Goal: Task Accomplishment & Management: Complete application form

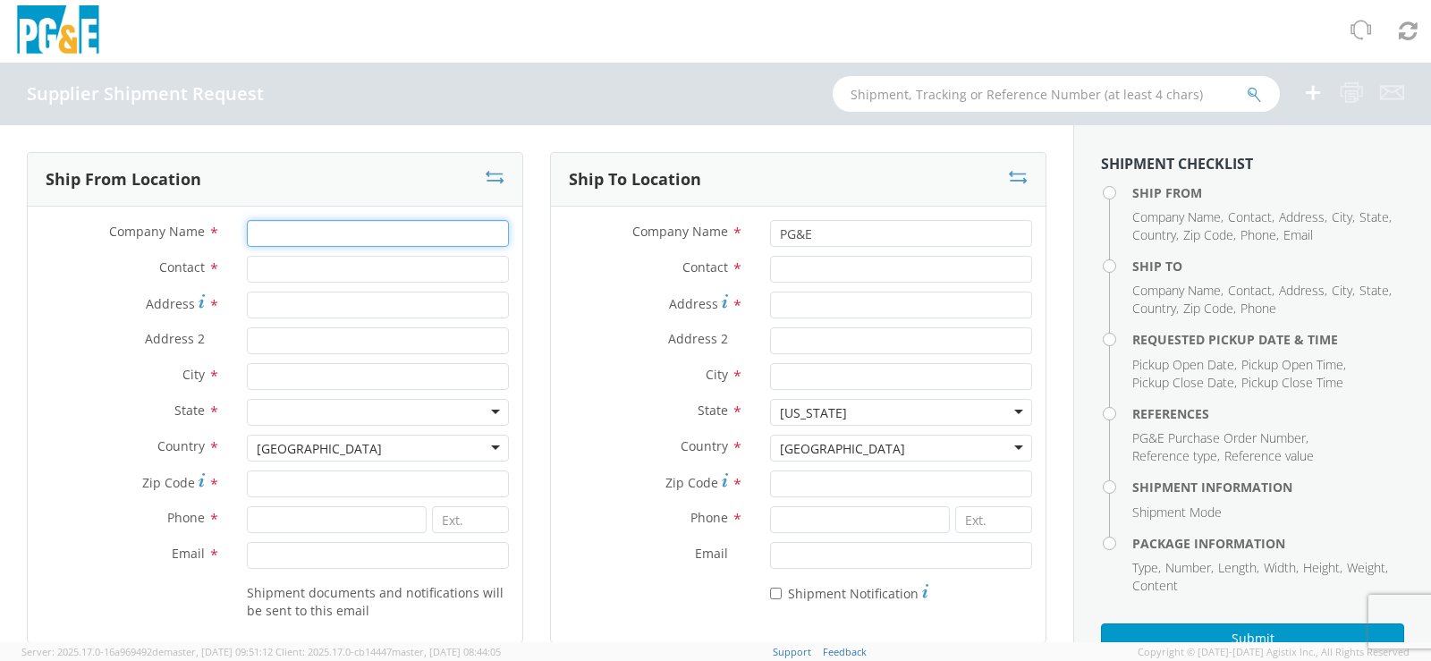
click at [288, 232] on input "Company Name *" at bounding box center [378, 233] width 262 height 27
type input "WESTERN CHEMICAL C/[PERSON_NAME] LLC"
type input "[PERSON_NAME]"
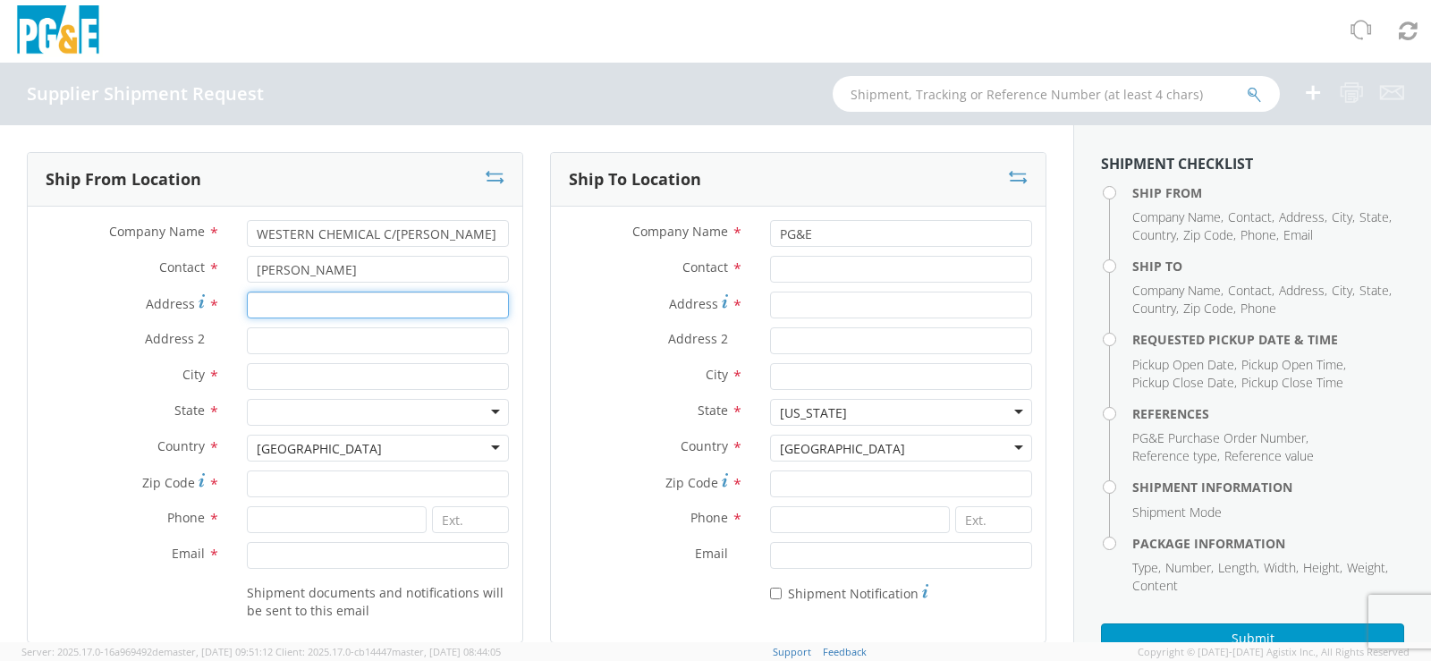
type input "[STREET_ADDRESS][PERSON_NAME]"
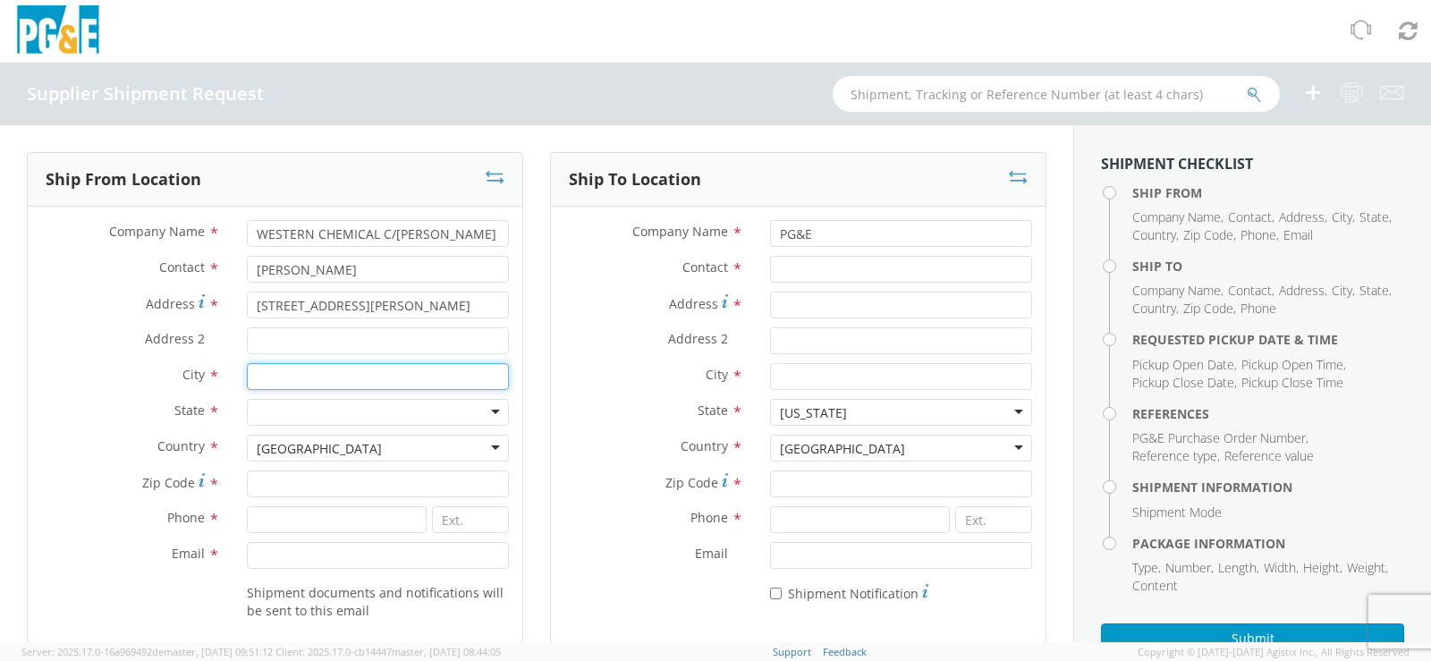
type input "PHOENIX"
type input "85019"
type input "4809909487"
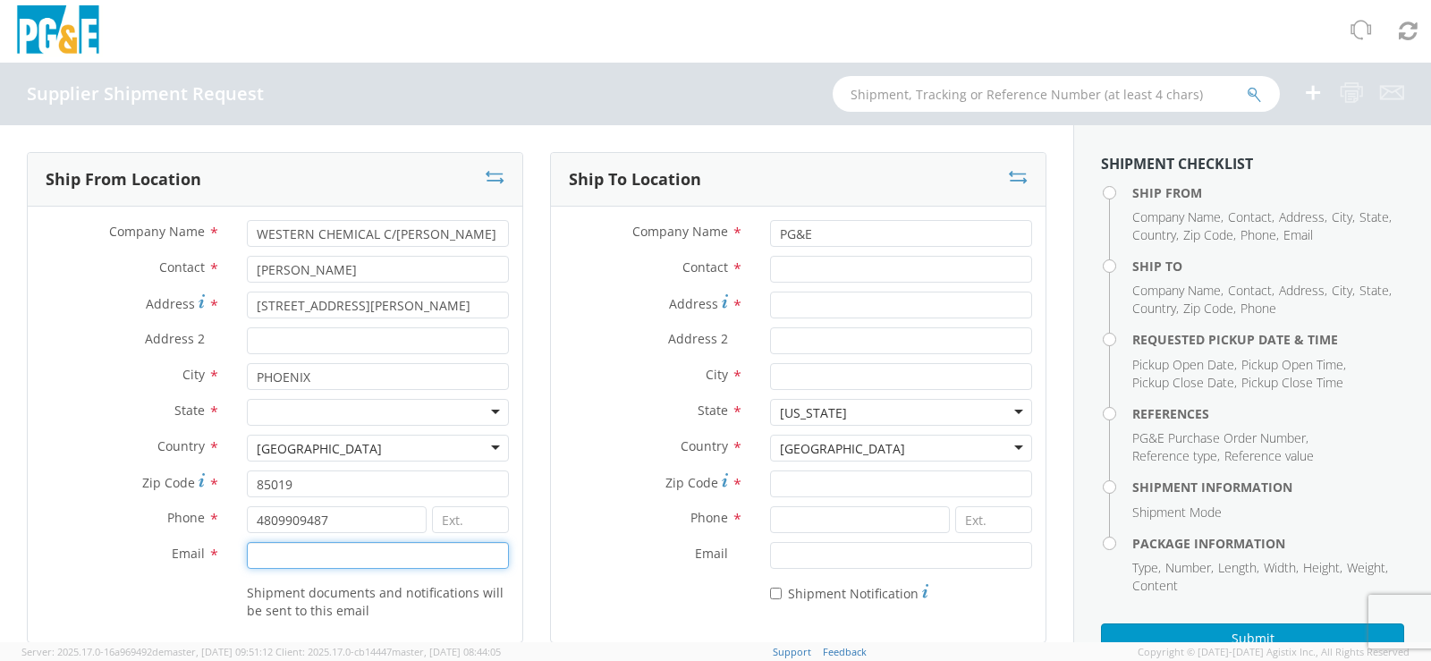
type input "[EMAIL_ADDRESS][DOMAIN_NAME]"
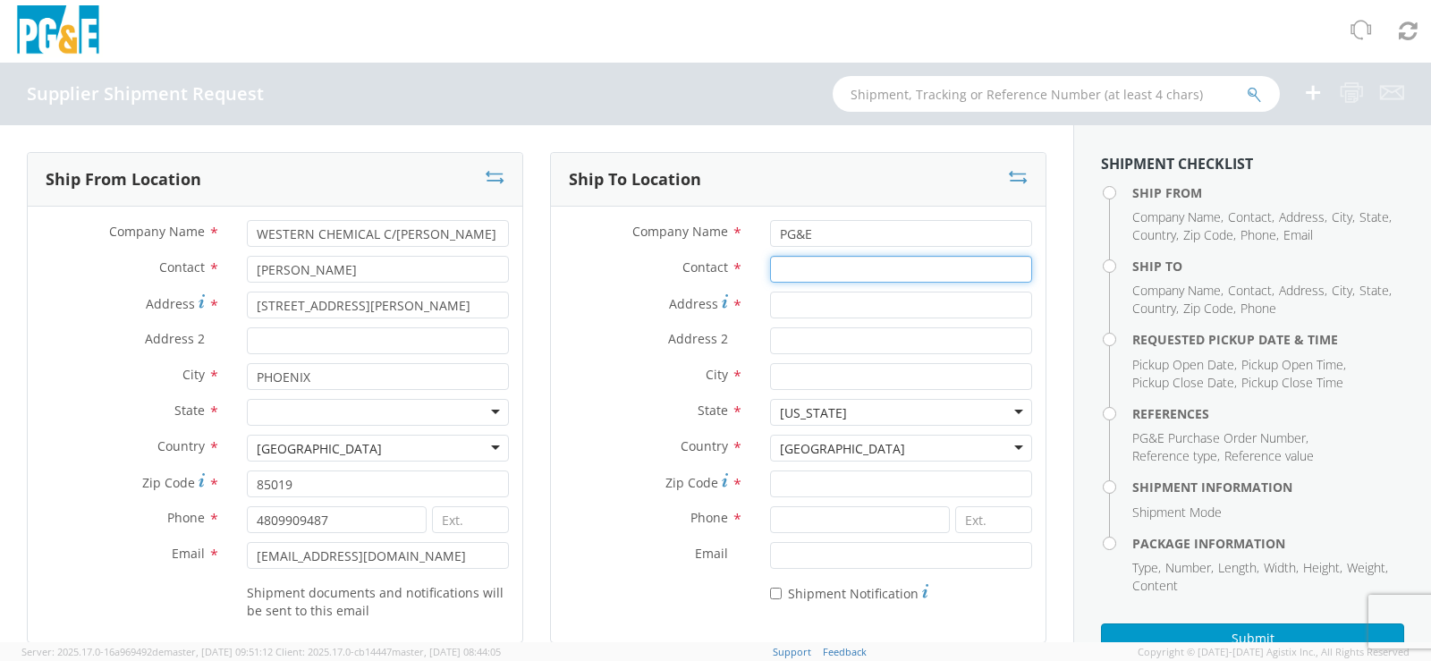
click at [788, 271] on input "Contact *" at bounding box center [901, 269] width 262 height 27
type input "N/A"
type input "[STREET_ADDRESS]"
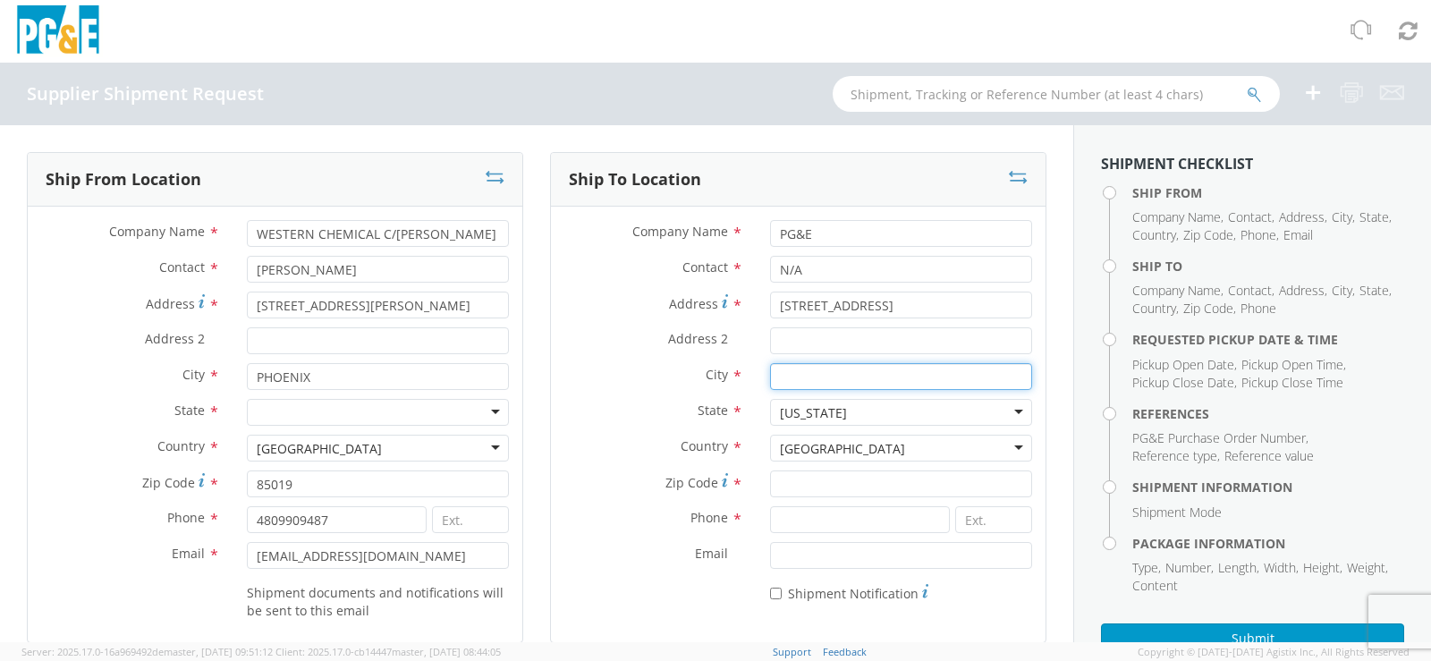
click at [770, 378] on input "City *" at bounding box center [901, 376] width 262 height 27
type input "SAN [PERSON_NAME] OBISPO"
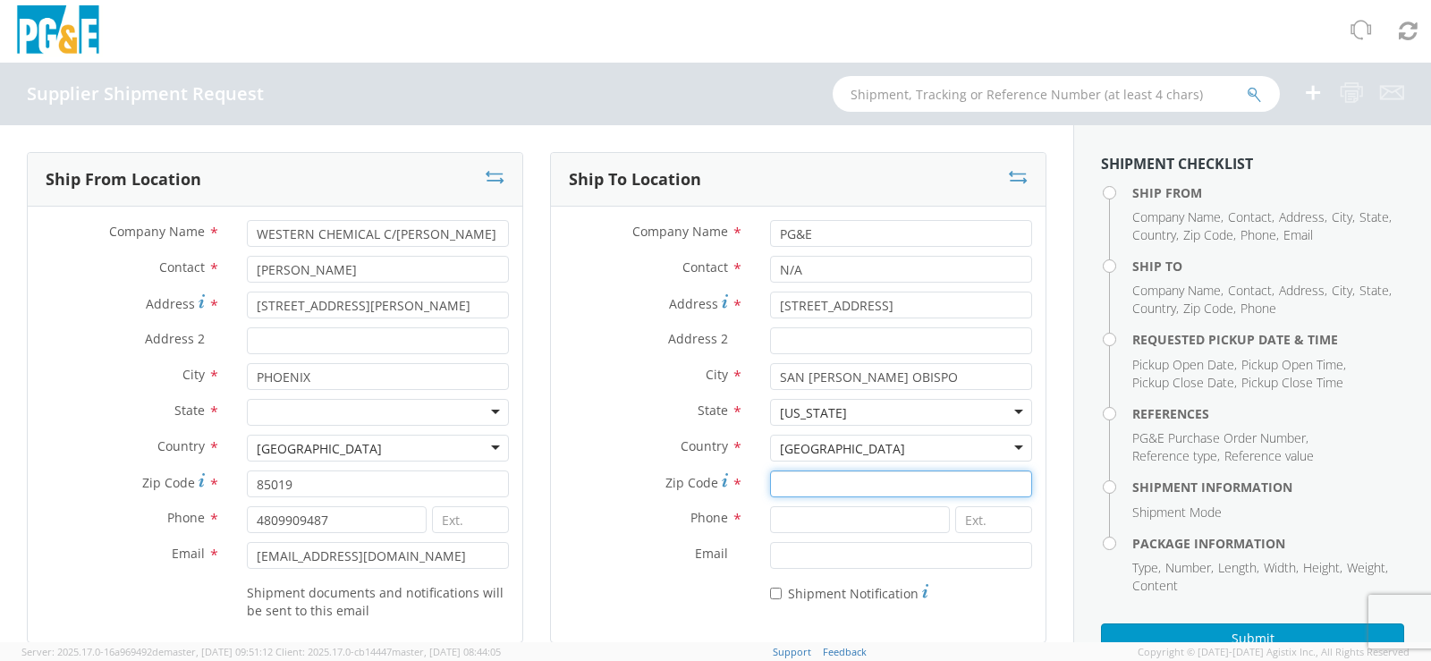
click at [823, 490] on input "Zip Code *" at bounding box center [901, 484] width 262 height 27
type input "93401"
click at [802, 523] on input at bounding box center [860, 519] width 180 height 27
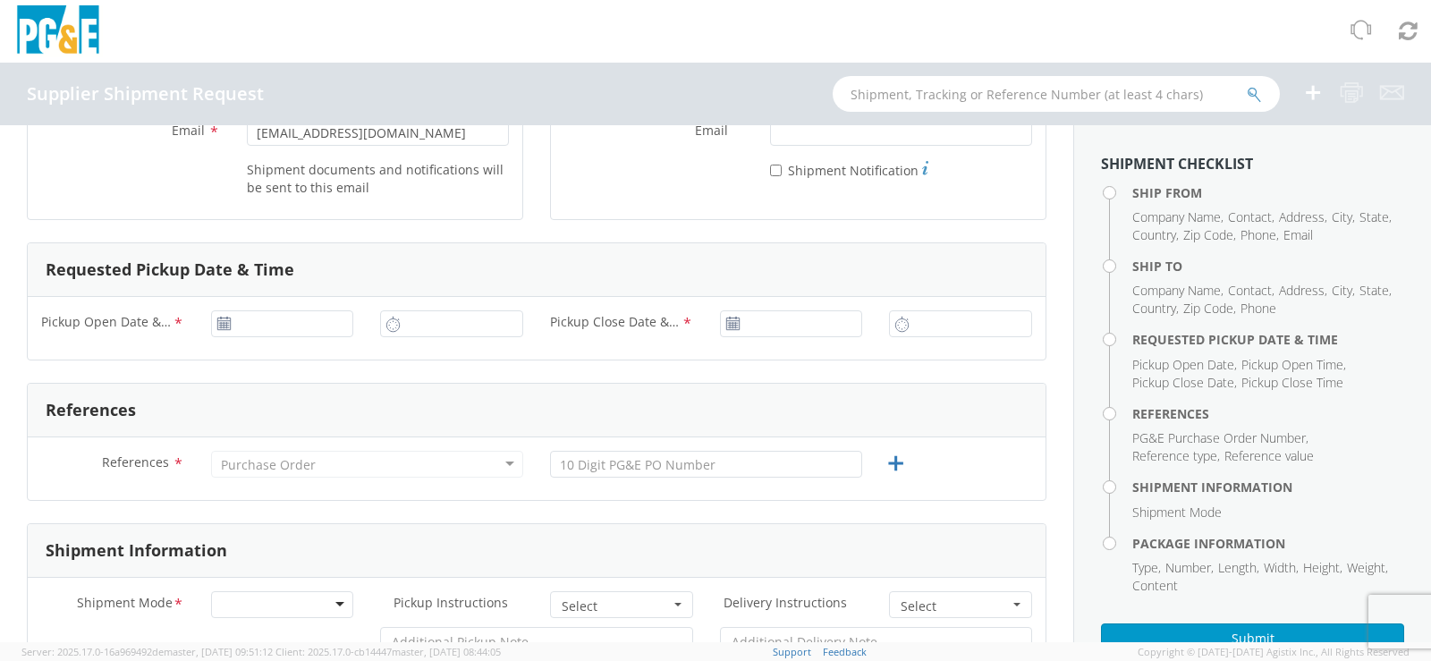
scroll to position [447, 0]
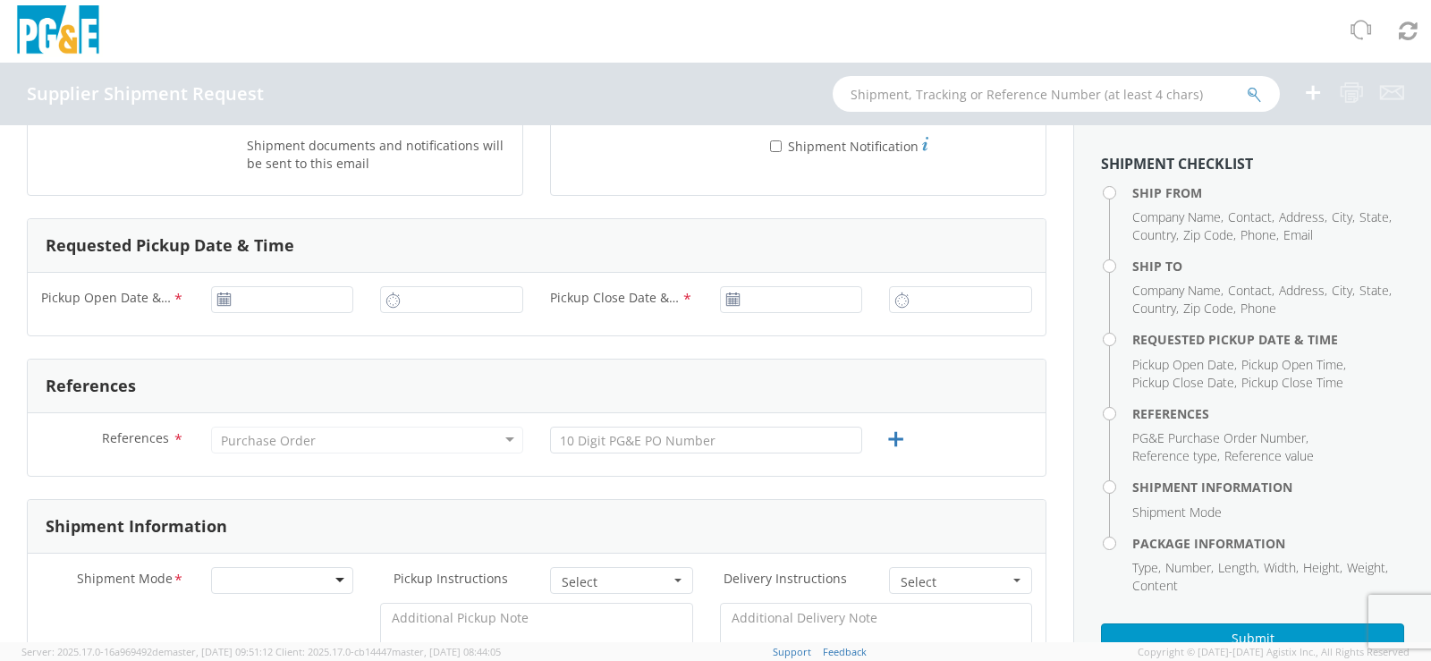
type input "N/A"
click at [219, 300] on icon at bounding box center [223, 300] width 15 height 14
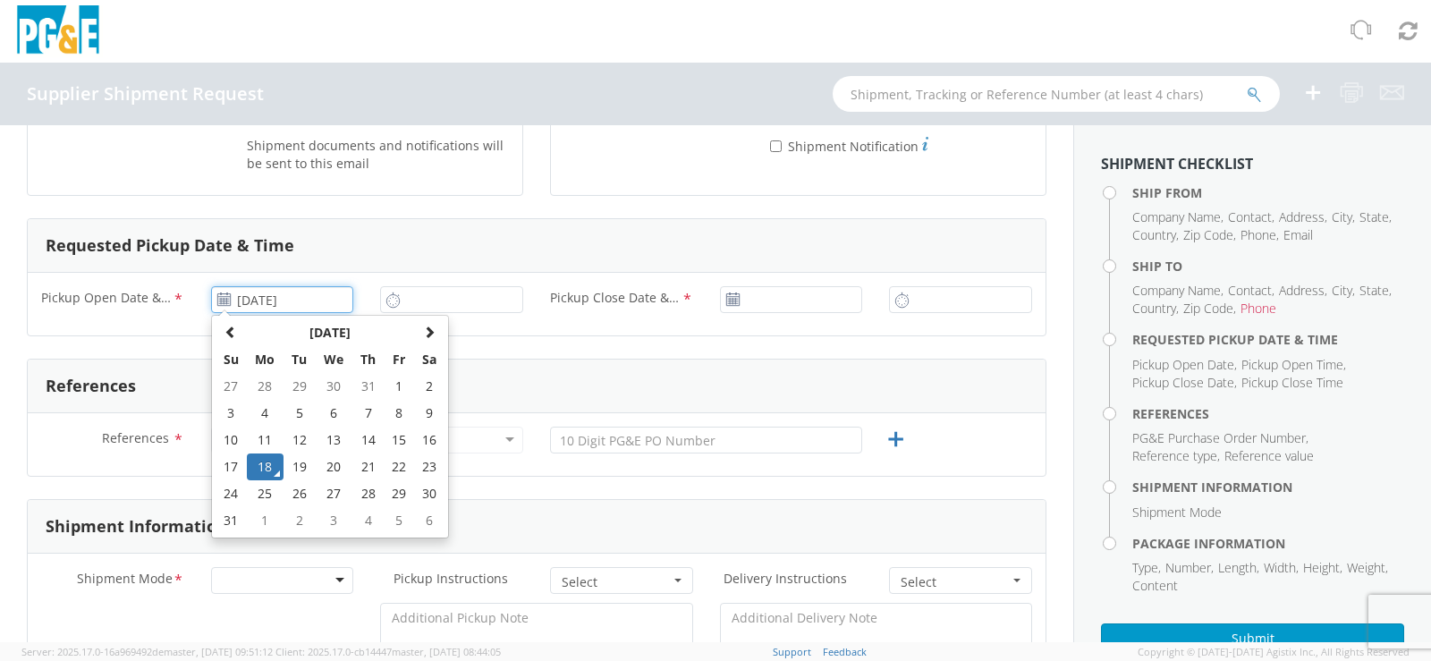
click at [241, 298] on input "[DATE]" at bounding box center [282, 299] width 143 height 27
click at [327, 471] on td "20" at bounding box center [334, 467] width 38 height 27
type input "[DATE]"
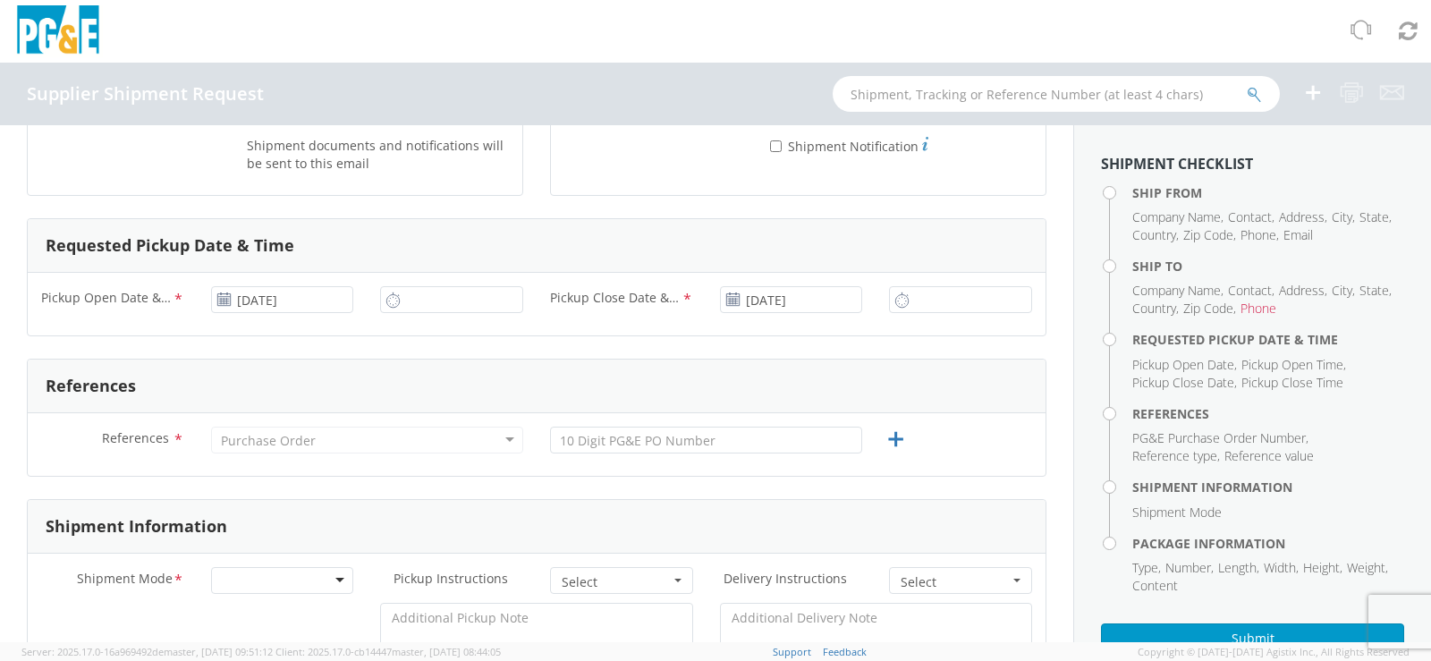
click at [392, 302] on icon at bounding box center [393, 300] width 15 height 17
click at [415, 303] on input "10:00 AM" at bounding box center [451, 299] width 143 height 27
click at [430, 297] on input "1:00 AM" at bounding box center [451, 299] width 143 height 27
click at [437, 299] on input "1:00 AM" at bounding box center [451, 299] width 143 height 27
click at [433, 299] on input "1:00 AM" at bounding box center [451, 299] width 143 height 27
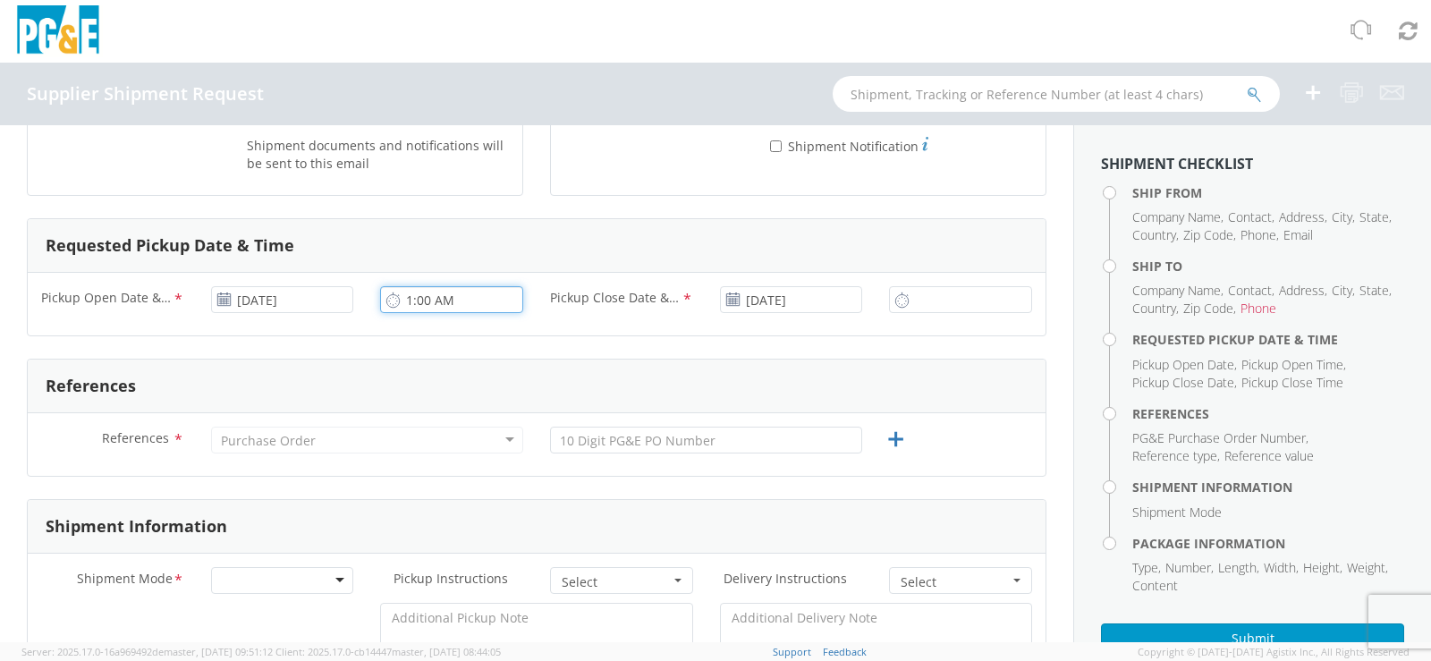
click at [433, 299] on input "1:00 AM" at bounding box center [451, 299] width 143 height 27
click at [436, 301] on input "1:00 AM" at bounding box center [451, 299] width 143 height 27
click at [431, 301] on input "1:00 AM" at bounding box center [451, 299] width 143 height 27
drag, startPoint x: 443, startPoint y: 298, endPoint x: 396, endPoint y: 297, distance: 46.5
click at [396, 297] on div "1:0PAM" at bounding box center [451, 299] width 143 height 27
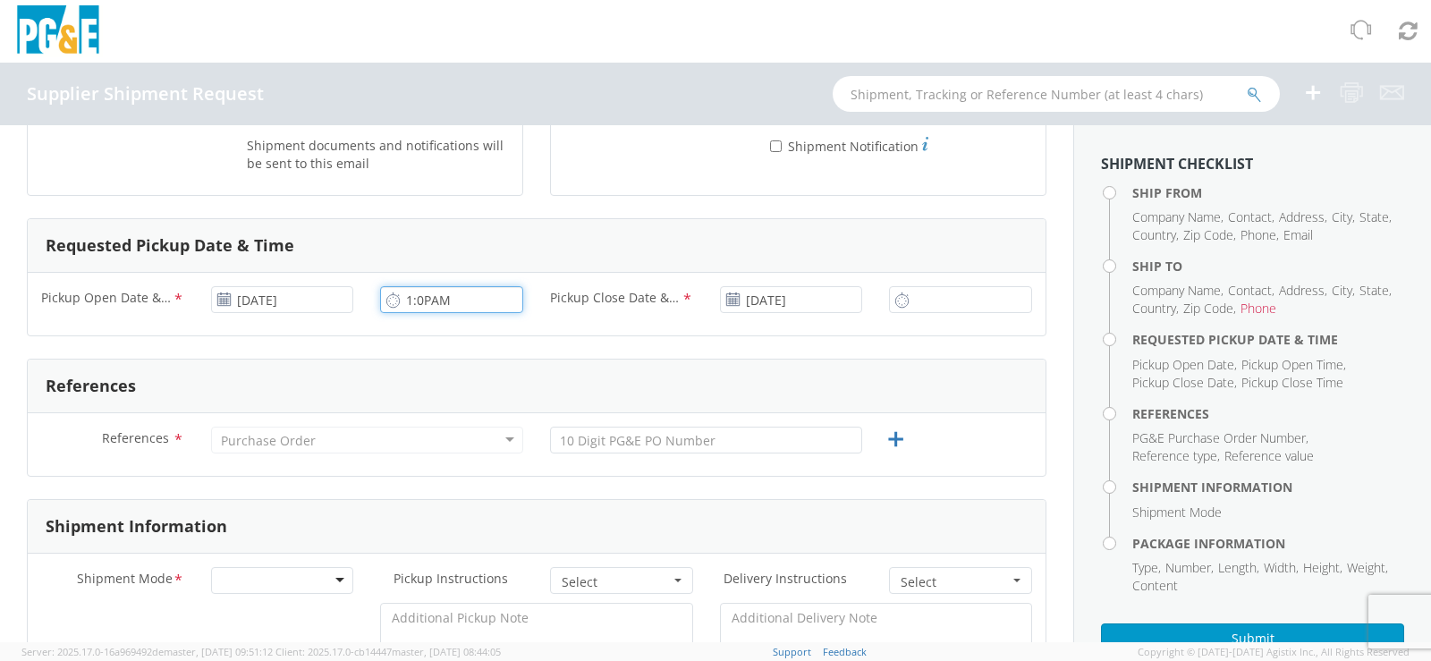
click at [455, 301] on input "1:0PAM" at bounding box center [451, 299] width 143 height 27
click at [455, 300] on input "1:0PAM" at bounding box center [451, 299] width 143 height 27
drag, startPoint x: 455, startPoint y: 300, endPoint x: 388, endPoint y: 306, distance: 67.4
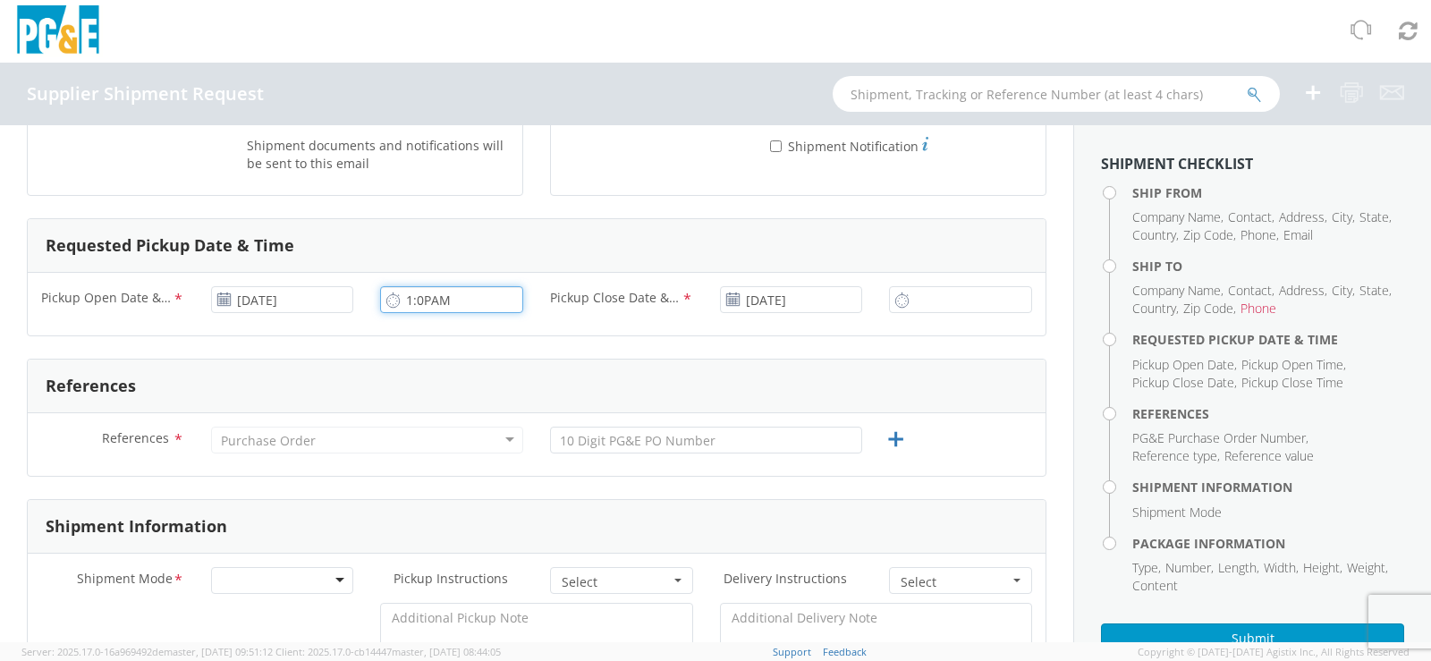
click at [388, 306] on div "1:0PAM" at bounding box center [451, 299] width 143 height 27
type input "1:0PAM"
click at [387, 300] on icon at bounding box center [393, 300] width 15 height 17
click at [413, 304] on input "10:00 AM" at bounding box center [451, 299] width 143 height 27
type input "1:00 PM"
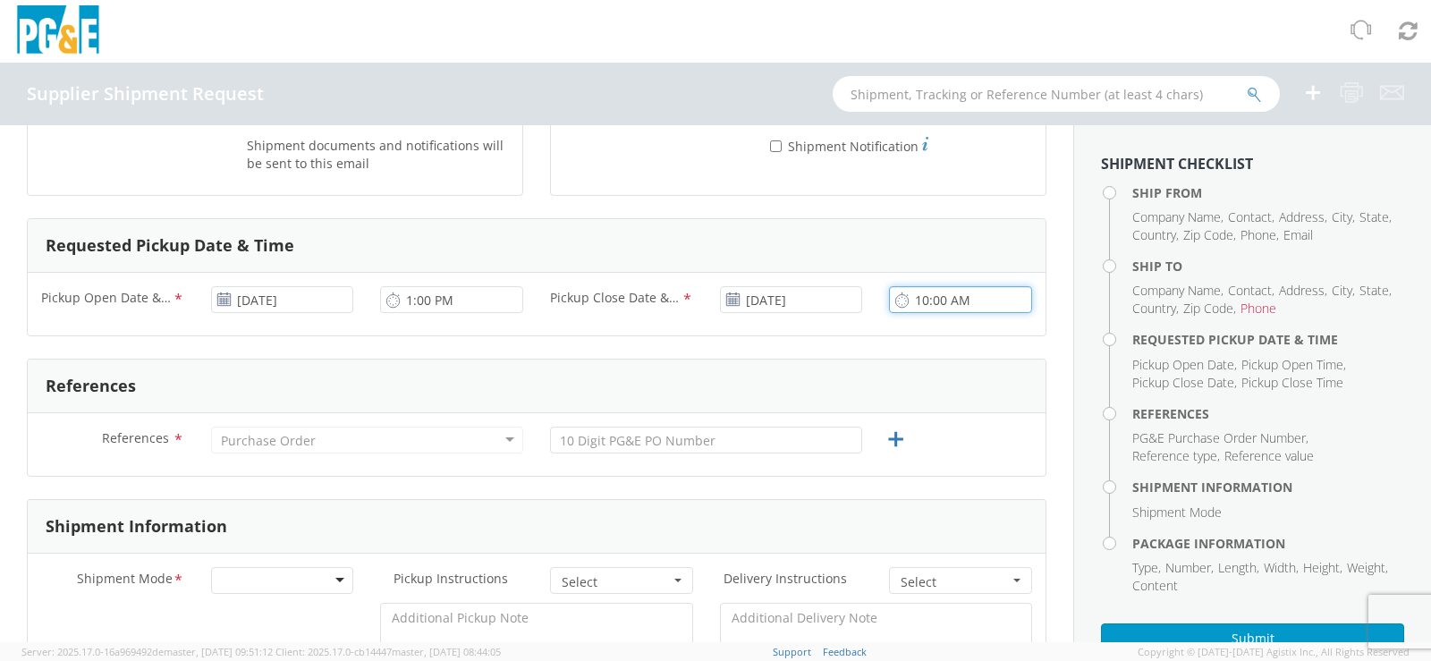
click at [912, 301] on input "10:00 AM" at bounding box center [960, 299] width 143 height 27
type input "3:00 PM"
click at [870, 376] on div "References" at bounding box center [537, 387] width 1018 height 54
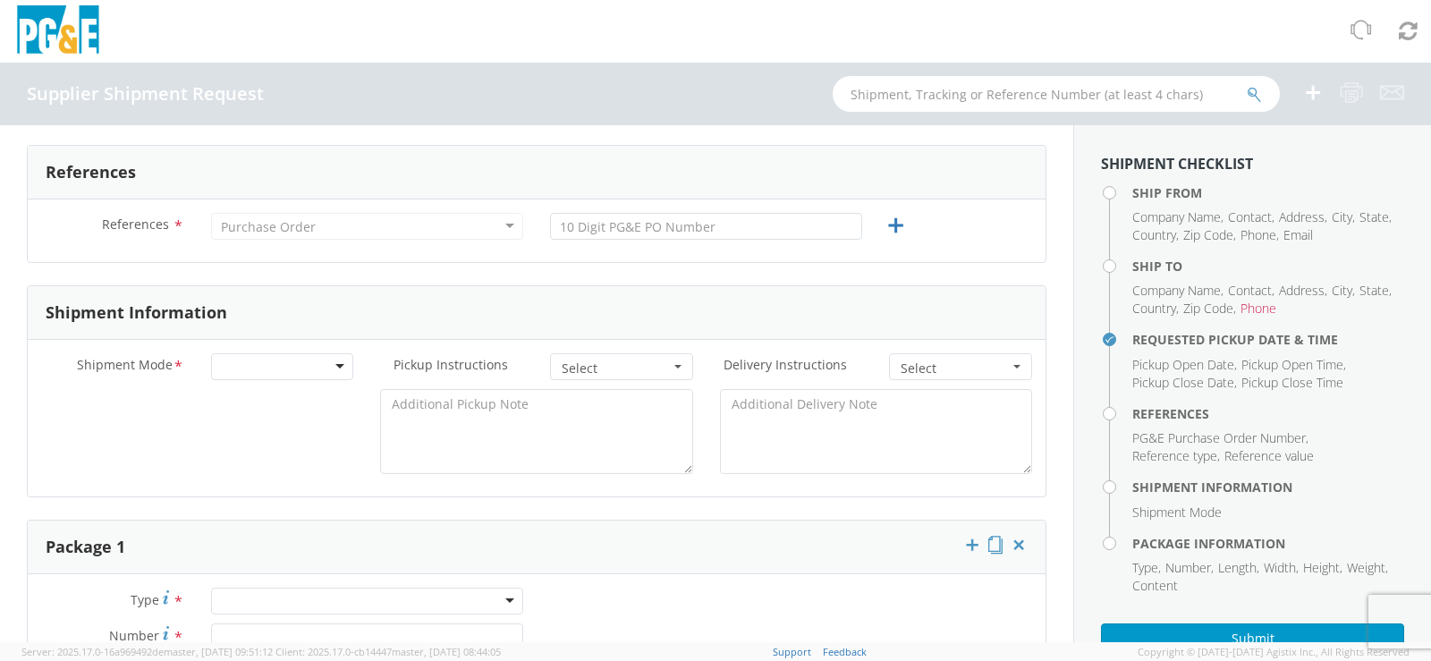
scroll to position [716, 0]
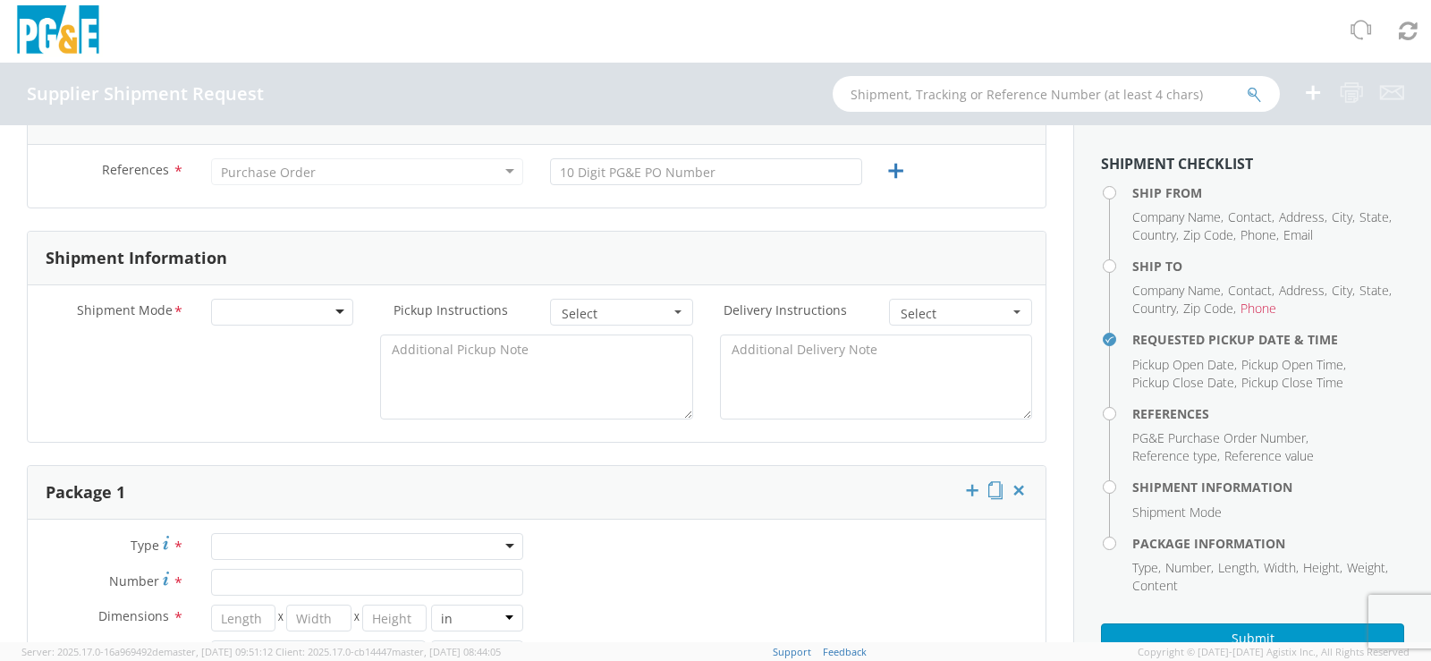
click at [383, 168] on div "Purchase Order" at bounding box center [367, 171] width 312 height 27
click at [502, 169] on div "Purchase Order" at bounding box center [367, 171] width 312 height 27
click at [593, 173] on input "text" at bounding box center [706, 171] width 312 height 27
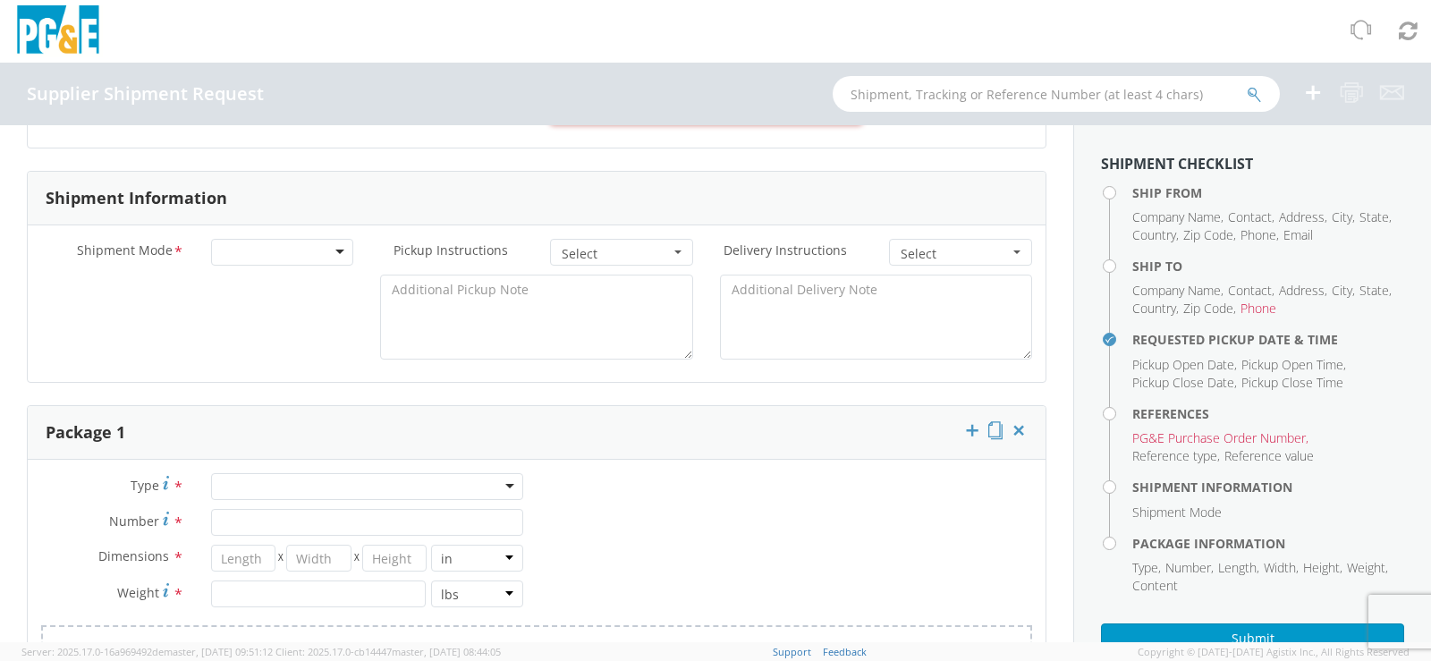
scroll to position [805, 0]
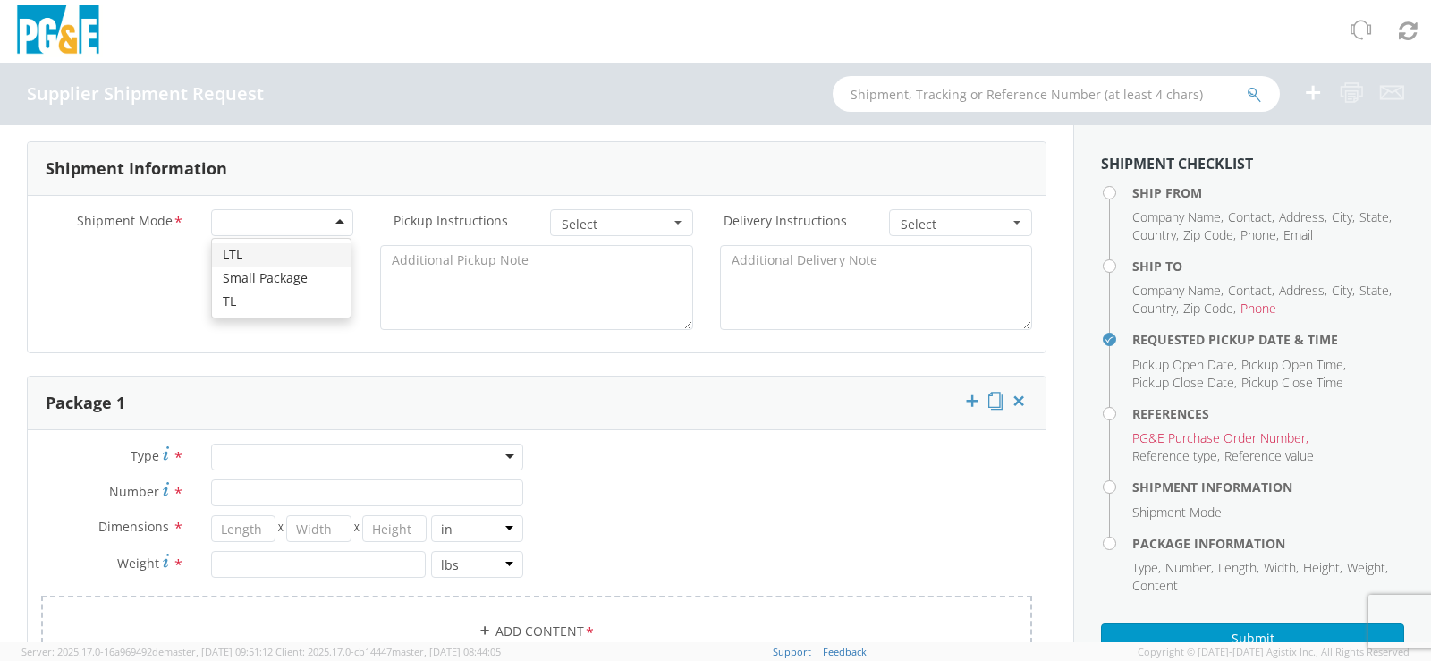
click at [332, 225] on div at bounding box center [282, 222] width 143 height 27
click at [675, 224] on span "button" at bounding box center [678, 223] width 7 height 4
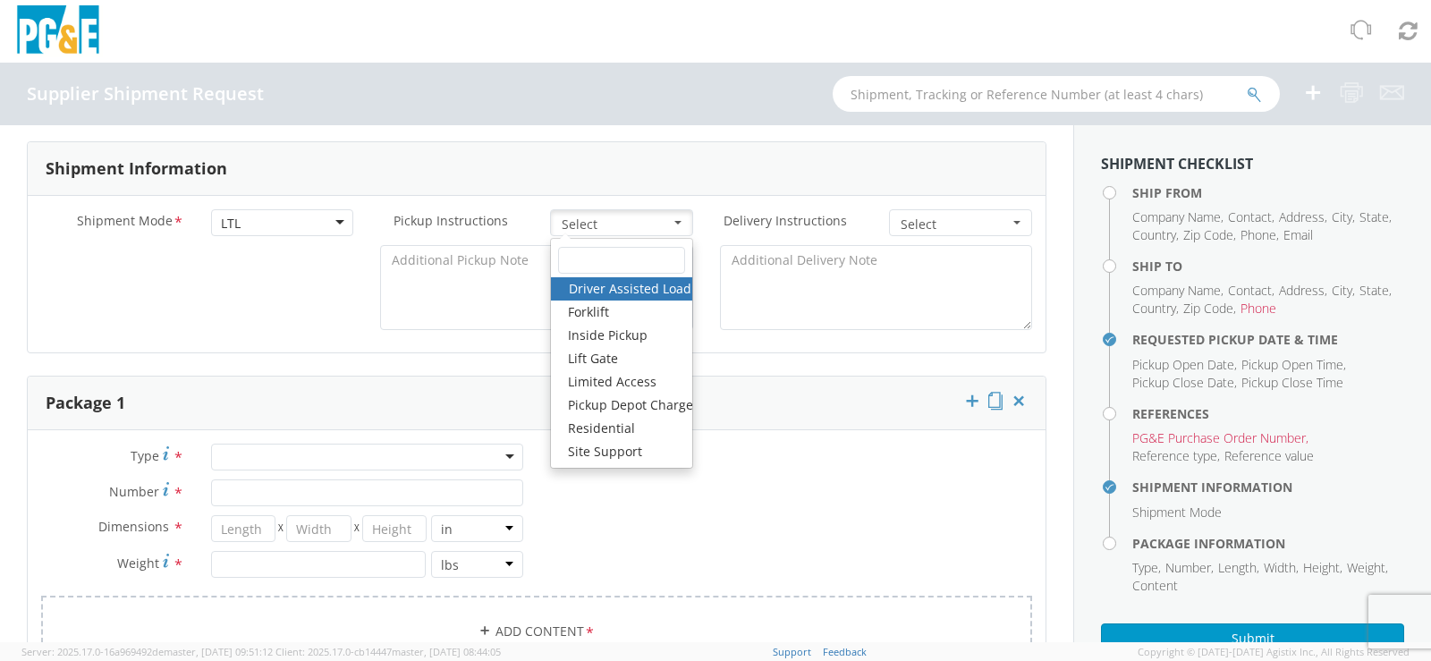
click at [675, 224] on span "button" at bounding box center [678, 223] width 7 height 4
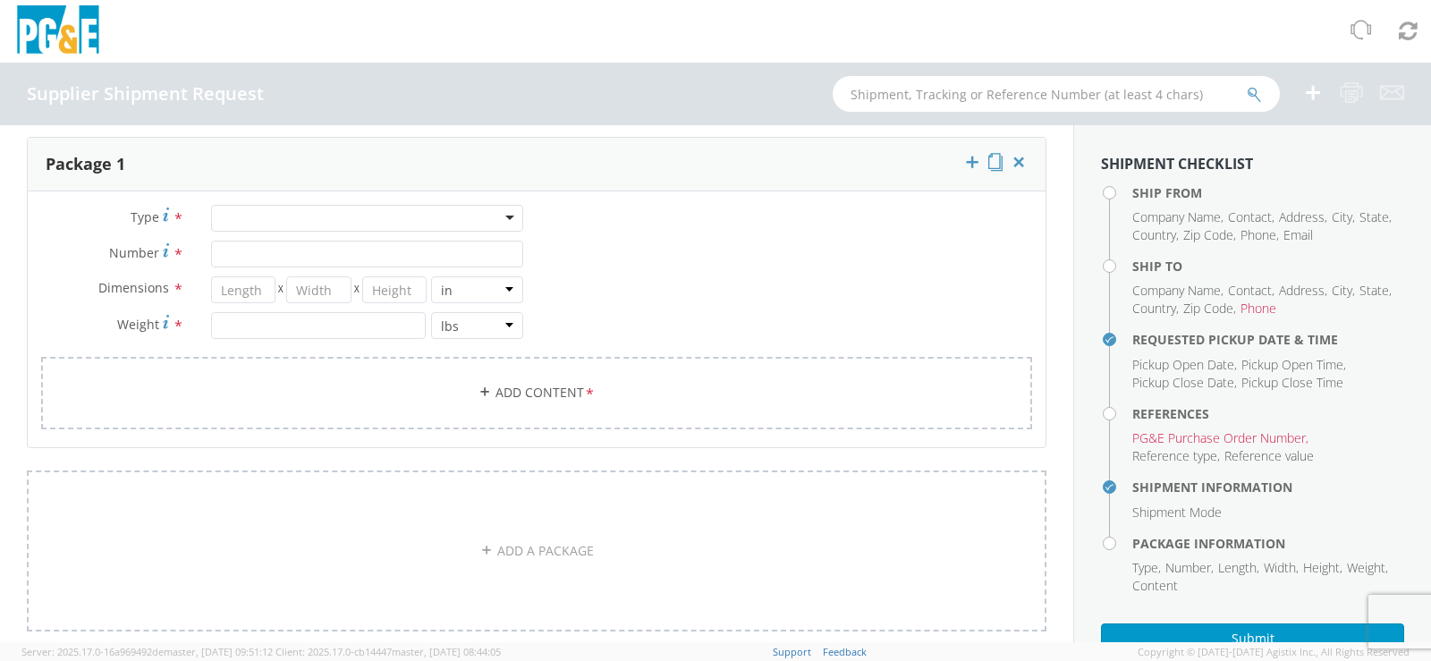
scroll to position [1073, 0]
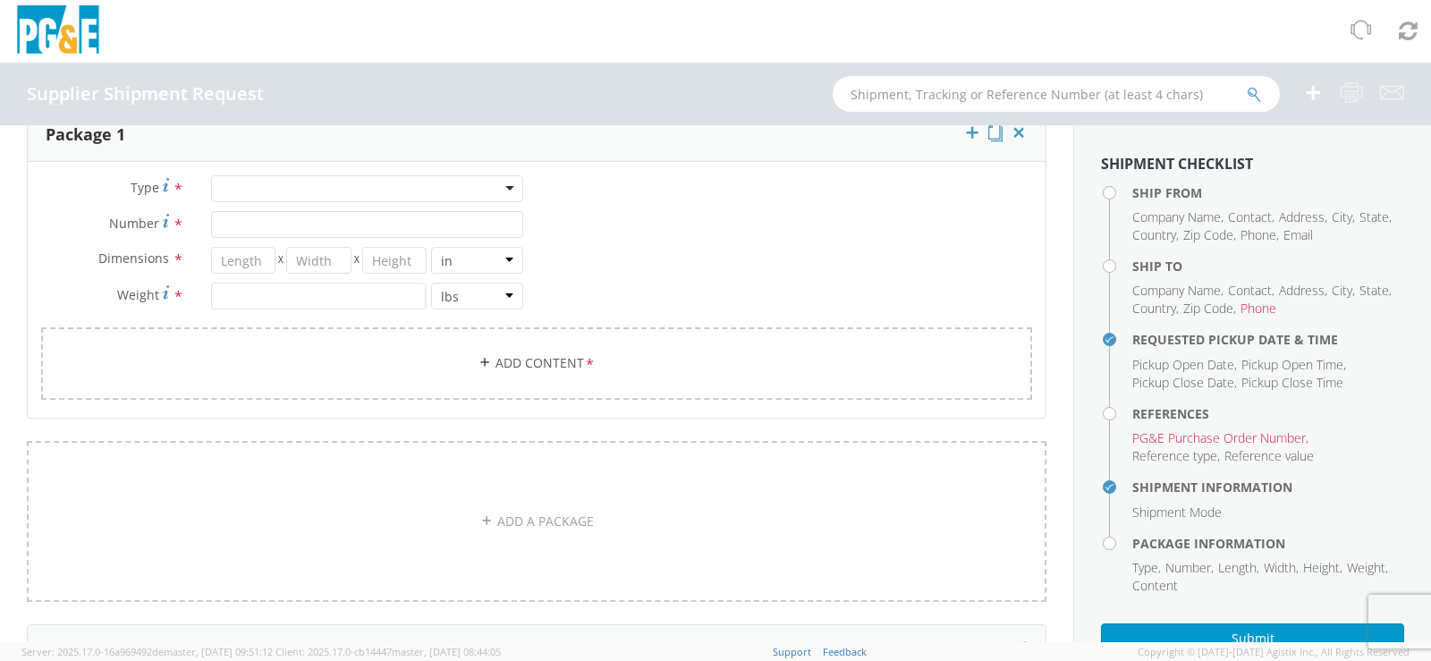
click at [502, 188] on div at bounding box center [367, 188] width 312 height 27
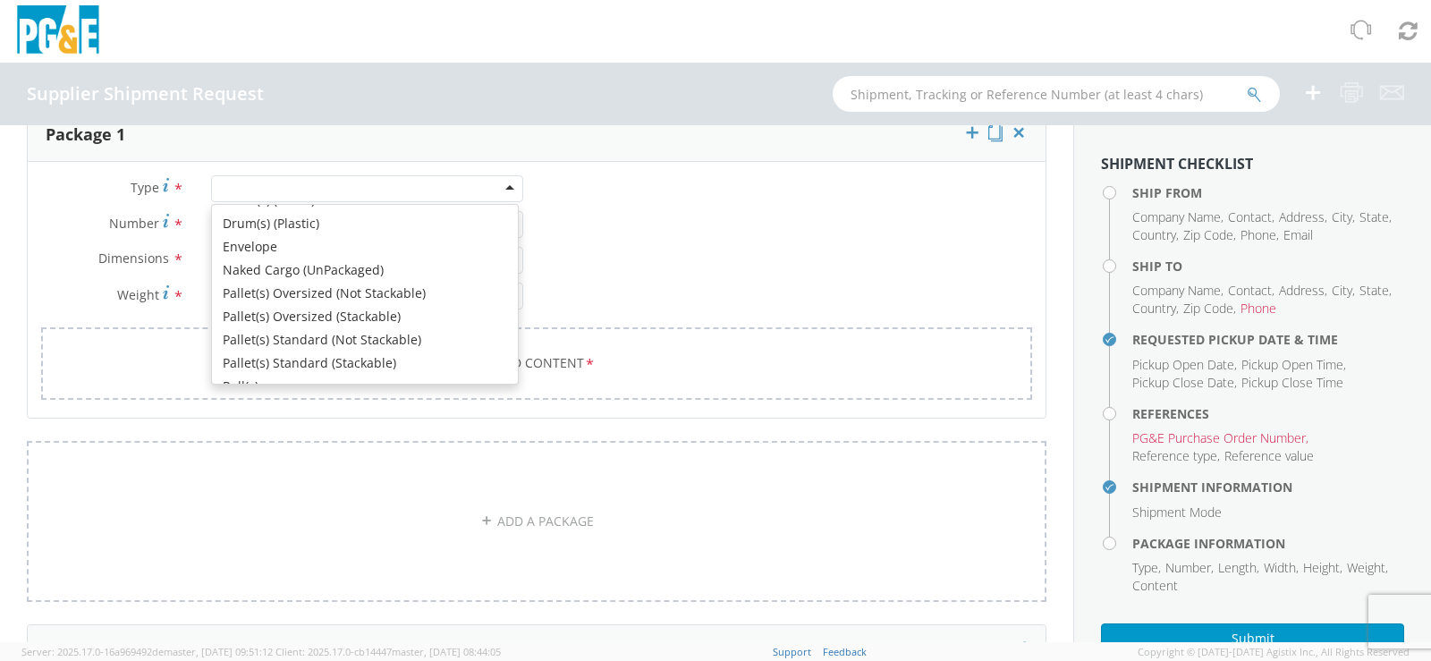
scroll to position [179, 0]
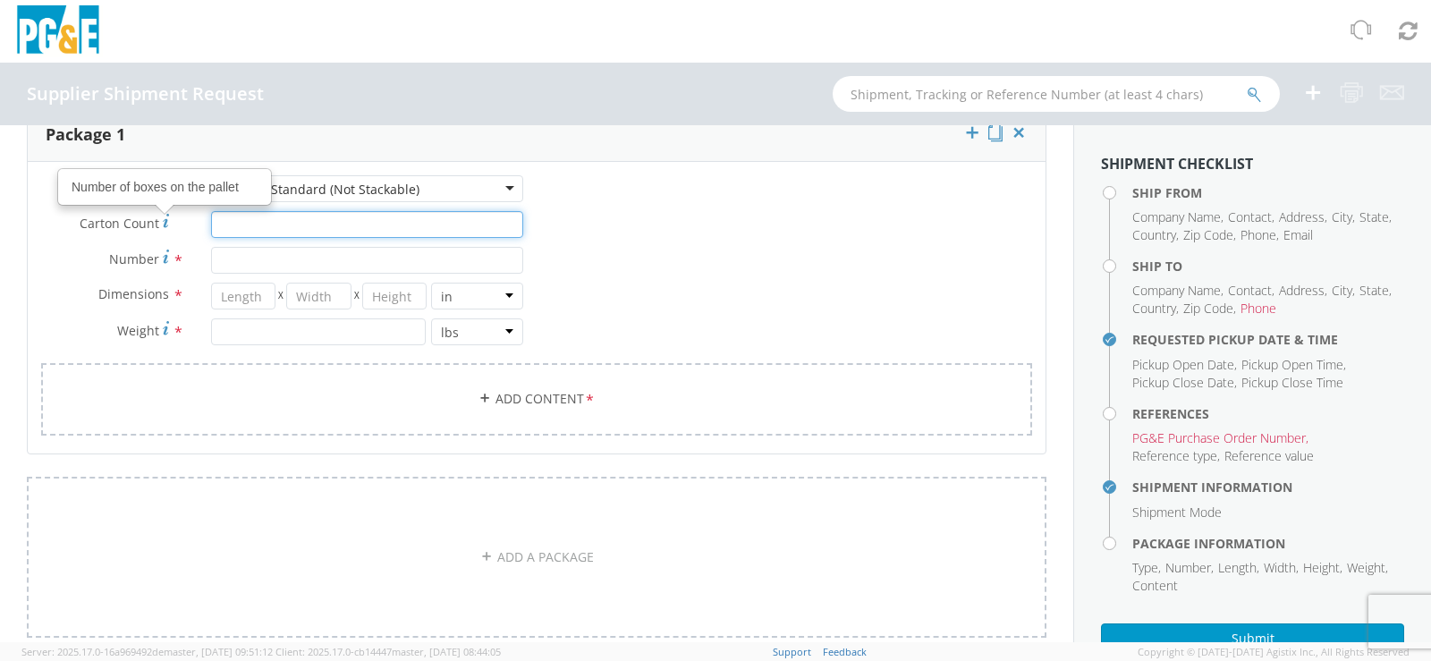
click at [231, 226] on input "Carton Count Number of boxes on the pallet *" at bounding box center [367, 224] width 312 height 27
type input "7"
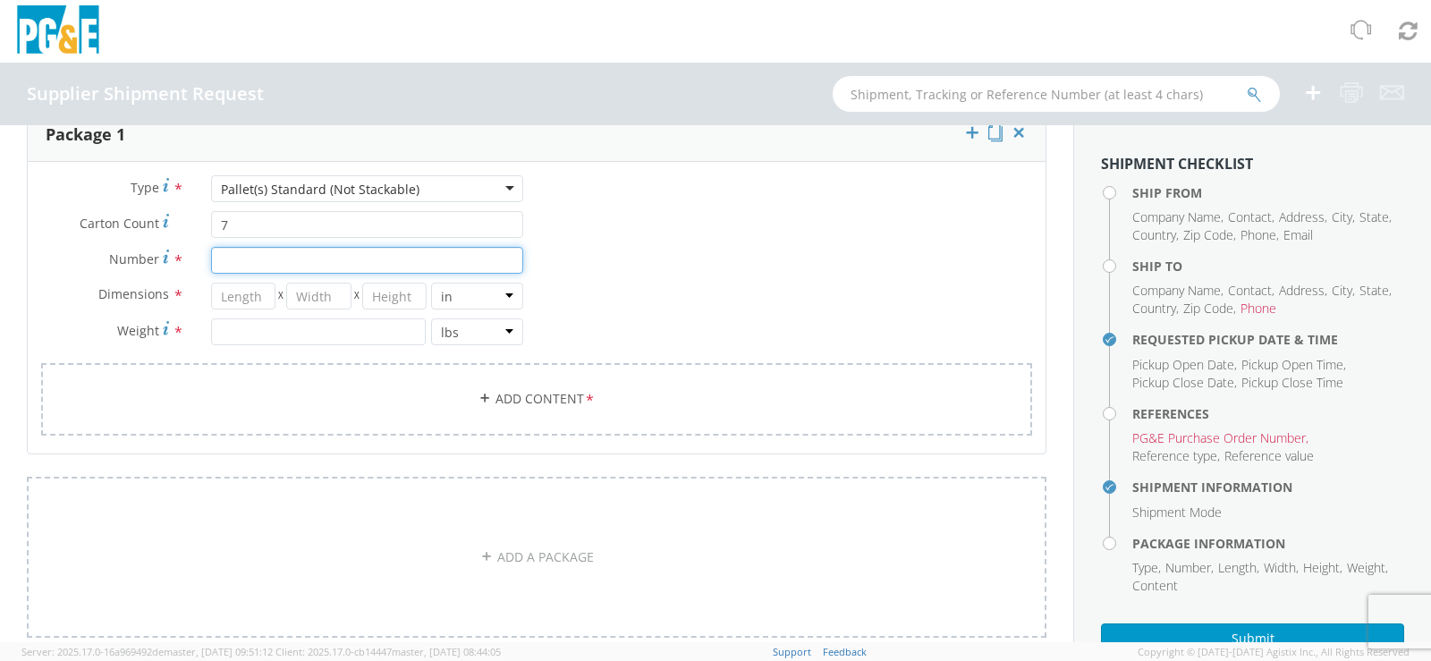
click at [219, 259] on input "Number Number of packages of specified package type and dimensions *" at bounding box center [367, 260] width 312 height 27
type input "1"
click at [675, 280] on div "Type * Pallet(s) Standard (Not Stackable) Pallet(s) Standard (Not Stackable) Bu…" at bounding box center [537, 316] width 1018 height 283
click at [254, 297] on input "number" at bounding box center [243, 296] width 64 height 27
type input "44"
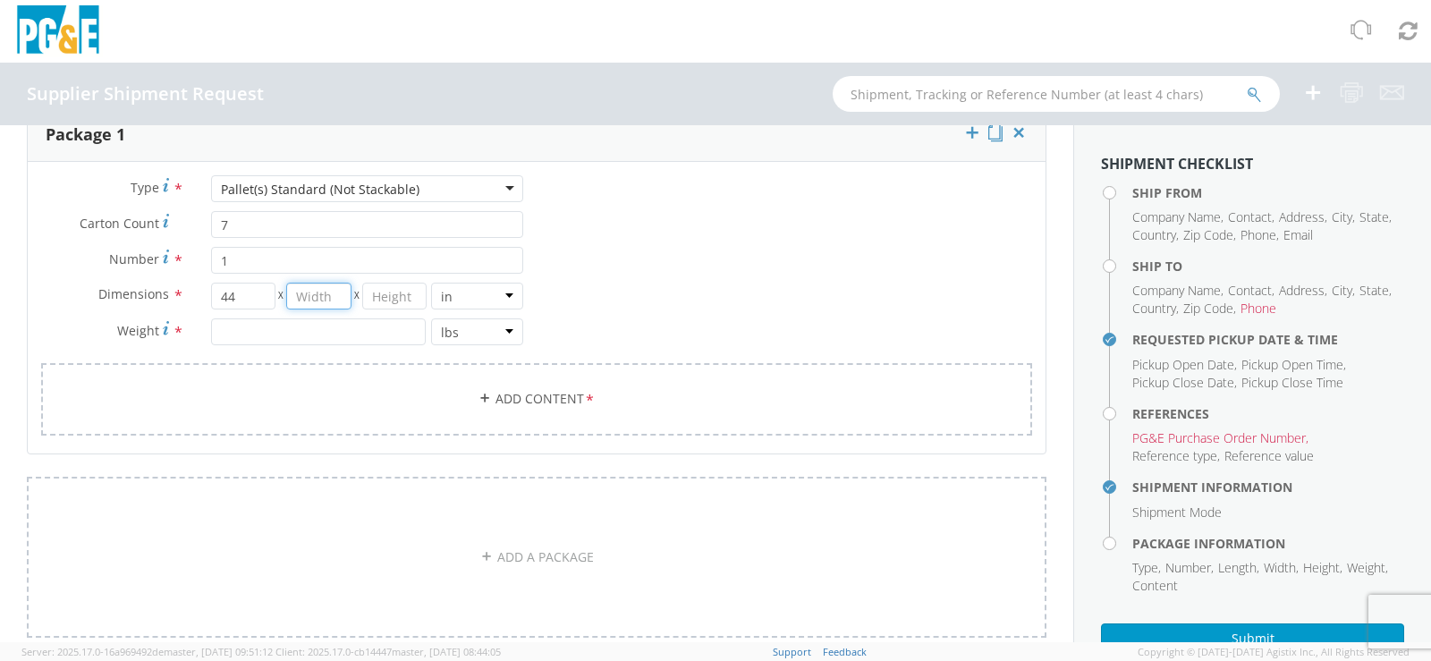
click at [294, 296] on input "number" at bounding box center [318, 296] width 64 height 27
type input "44"
click at [387, 295] on input "number" at bounding box center [394, 296] width 64 height 27
type input "44"
click at [266, 335] on input "number" at bounding box center [319, 331] width 216 height 27
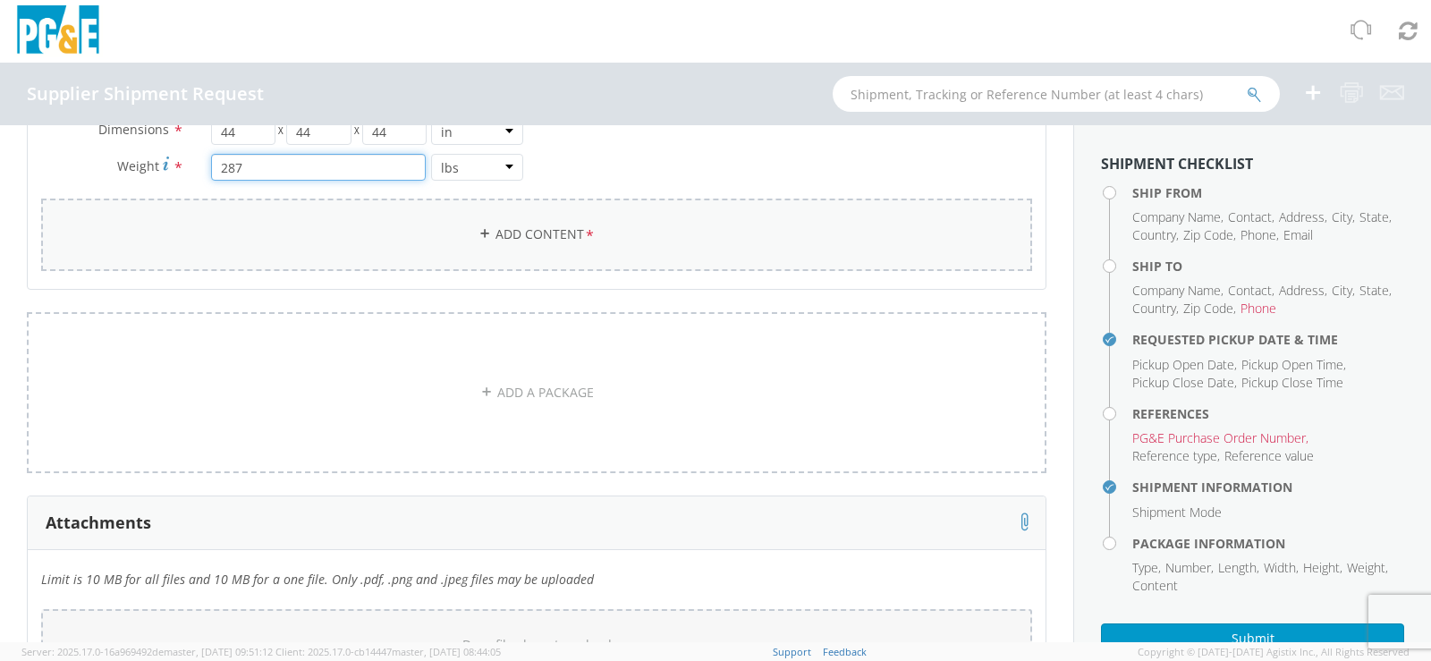
scroll to position [1252, 0]
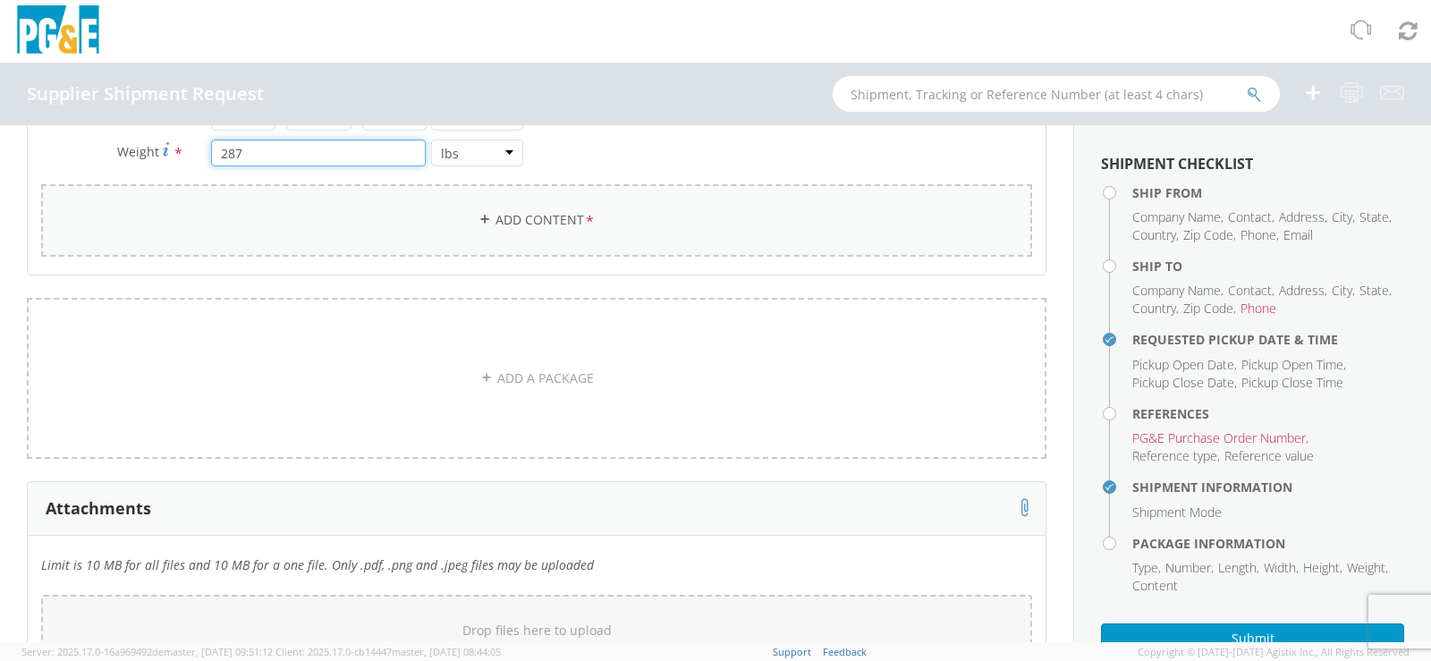
type input "287"
click at [479, 220] on icon at bounding box center [485, 219] width 13 height 13
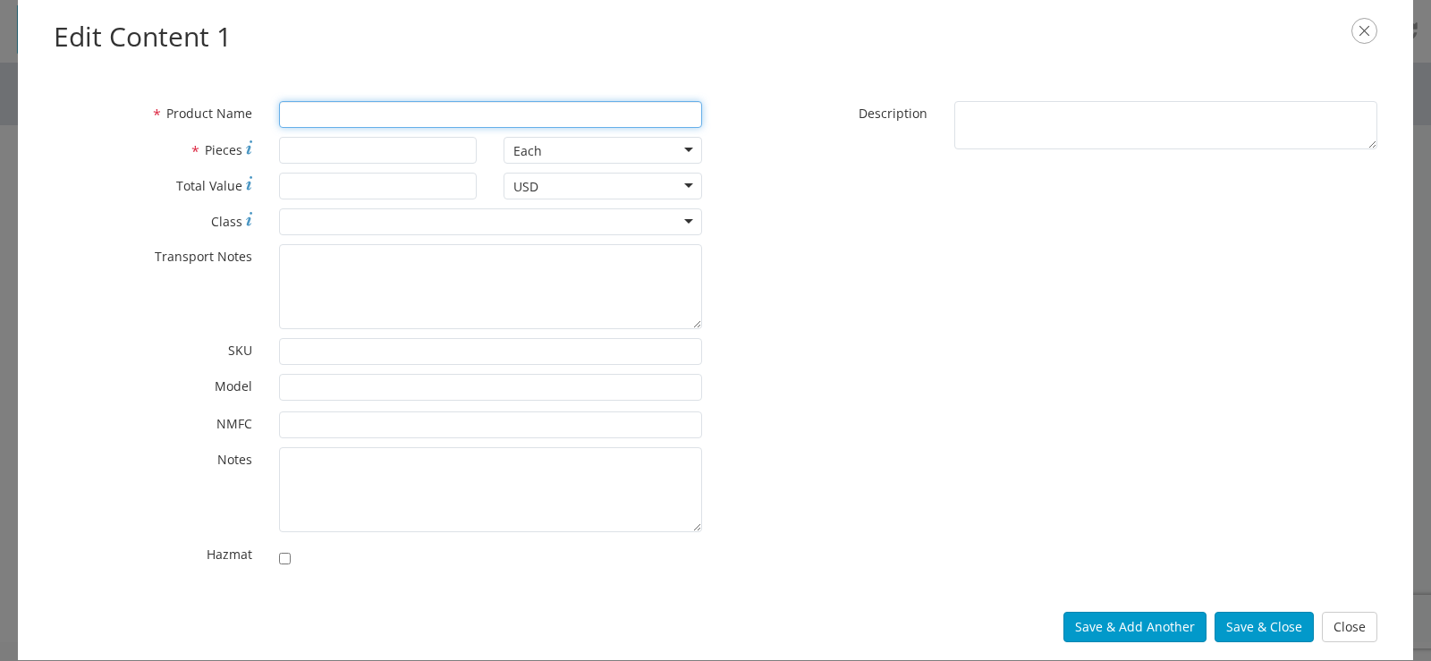
click at [352, 122] on input "* Product Name" at bounding box center [490, 114] width 423 height 27
type input "EPA2000"
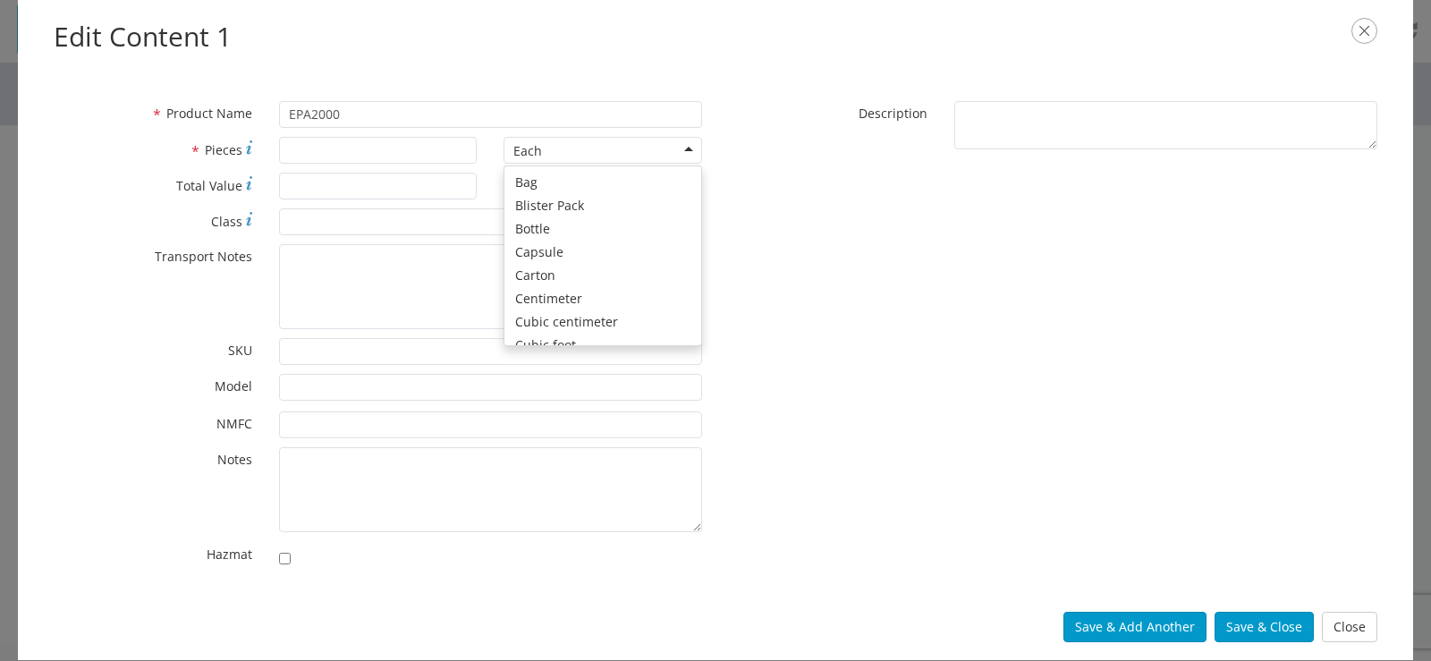
scroll to position [160, 0]
click at [690, 148] on div "Each" at bounding box center [603, 150] width 199 height 27
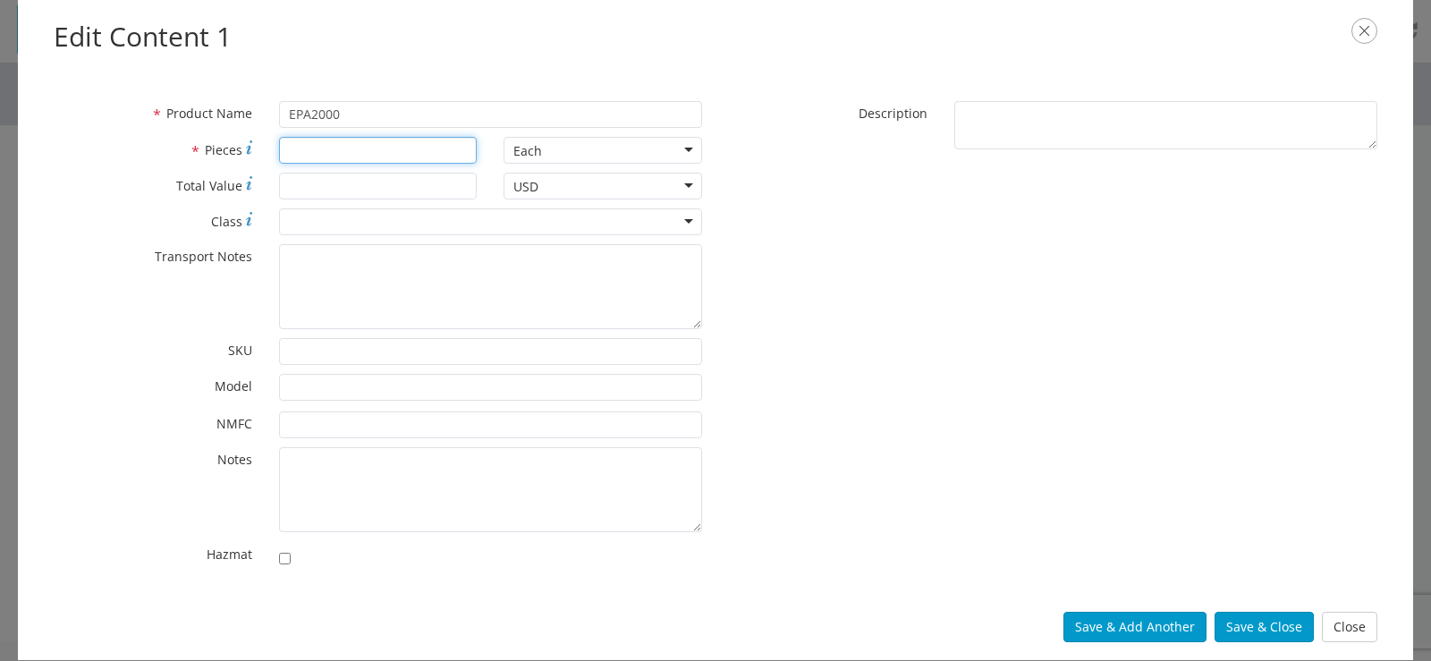
click at [301, 151] on input "* Pieces" at bounding box center [378, 150] width 199 height 27
type input "5"
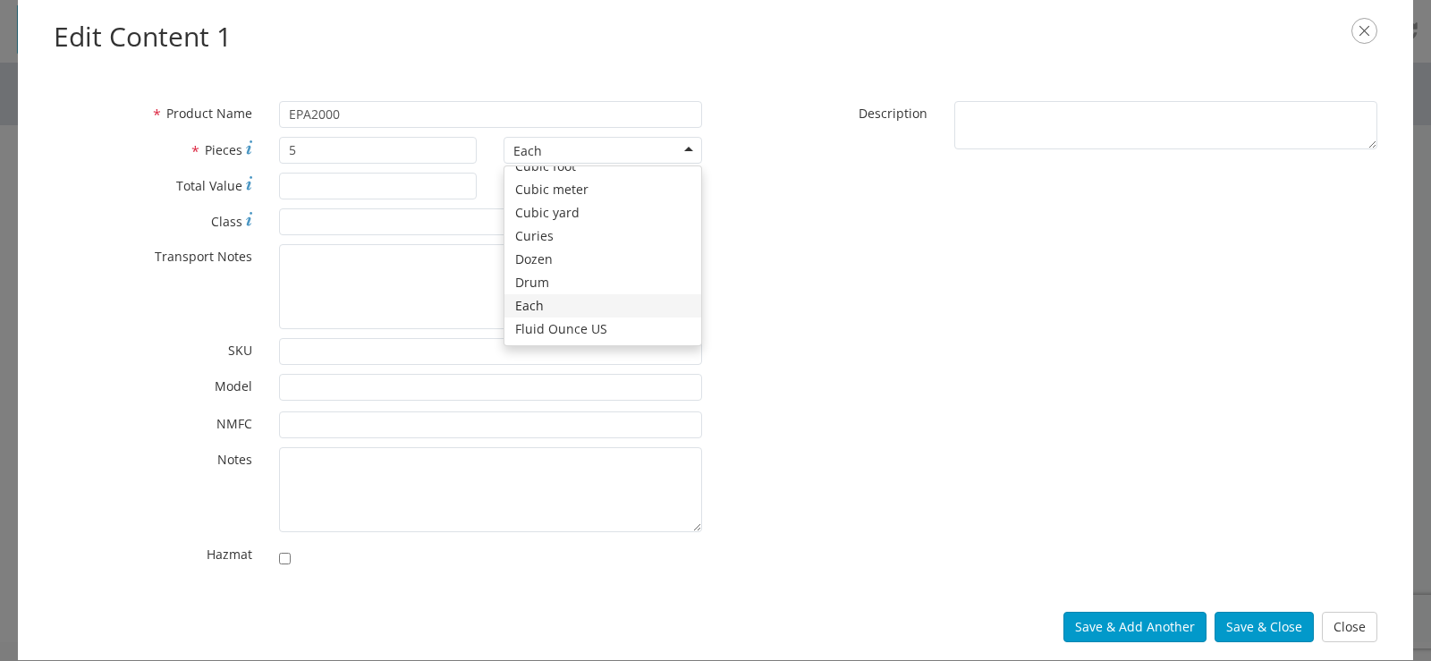
click at [689, 151] on div "Each" at bounding box center [603, 150] width 199 height 27
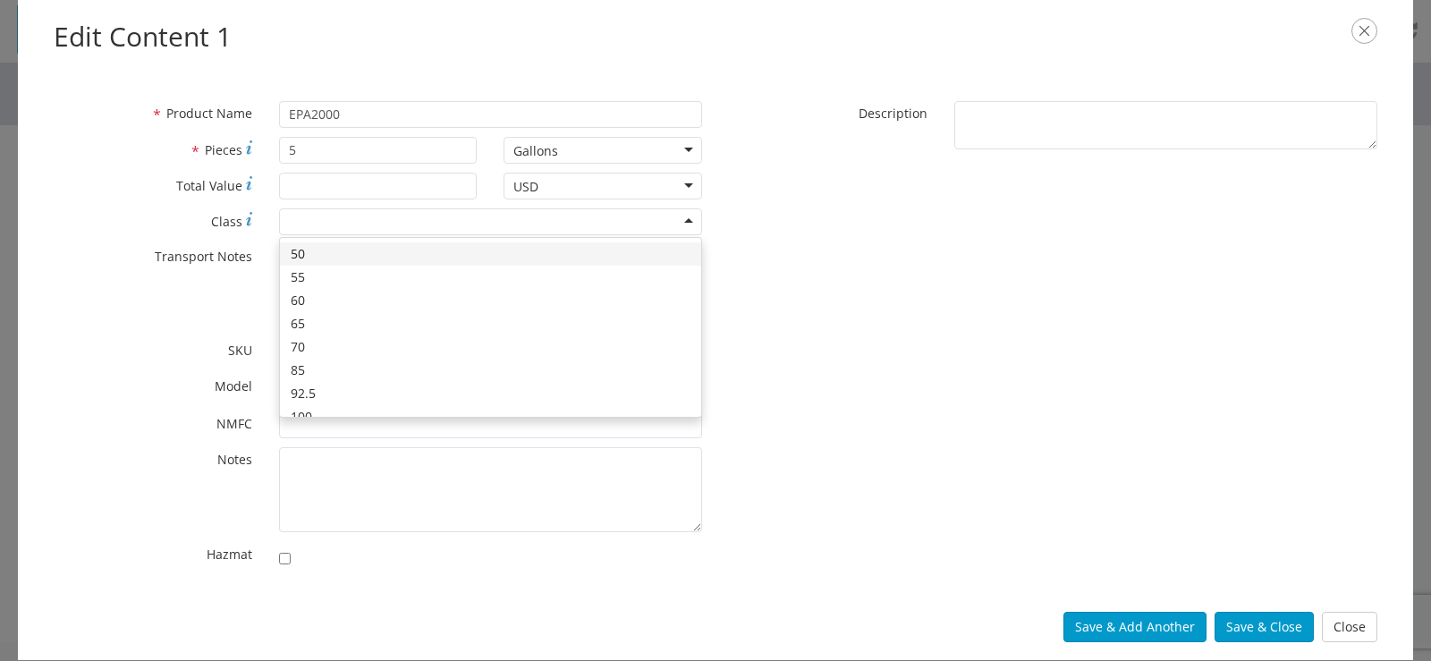
click at [324, 225] on div at bounding box center [490, 221] width 423 height 27
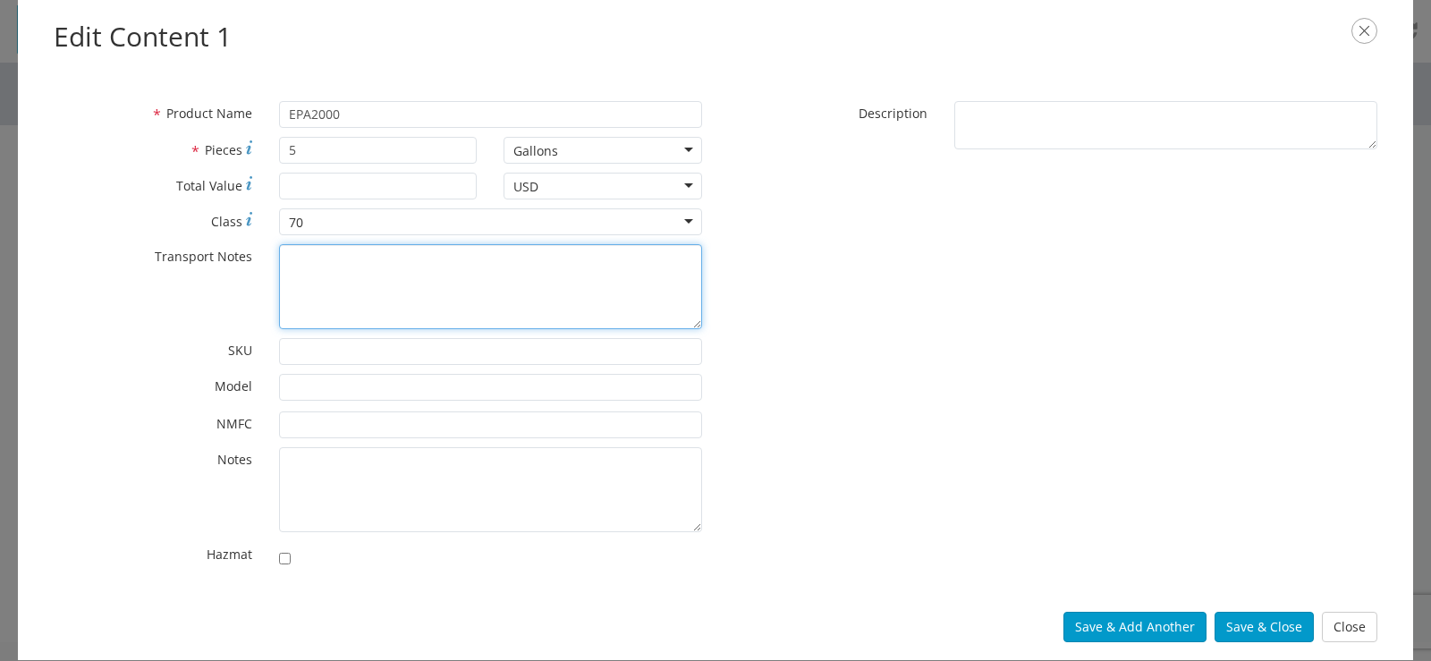
click at [287, 255] on textarea "* Transport Notes" at bounding box center [490, 286] width 423 height 85
type textarea "NON-REGULATED, DEGREASER"
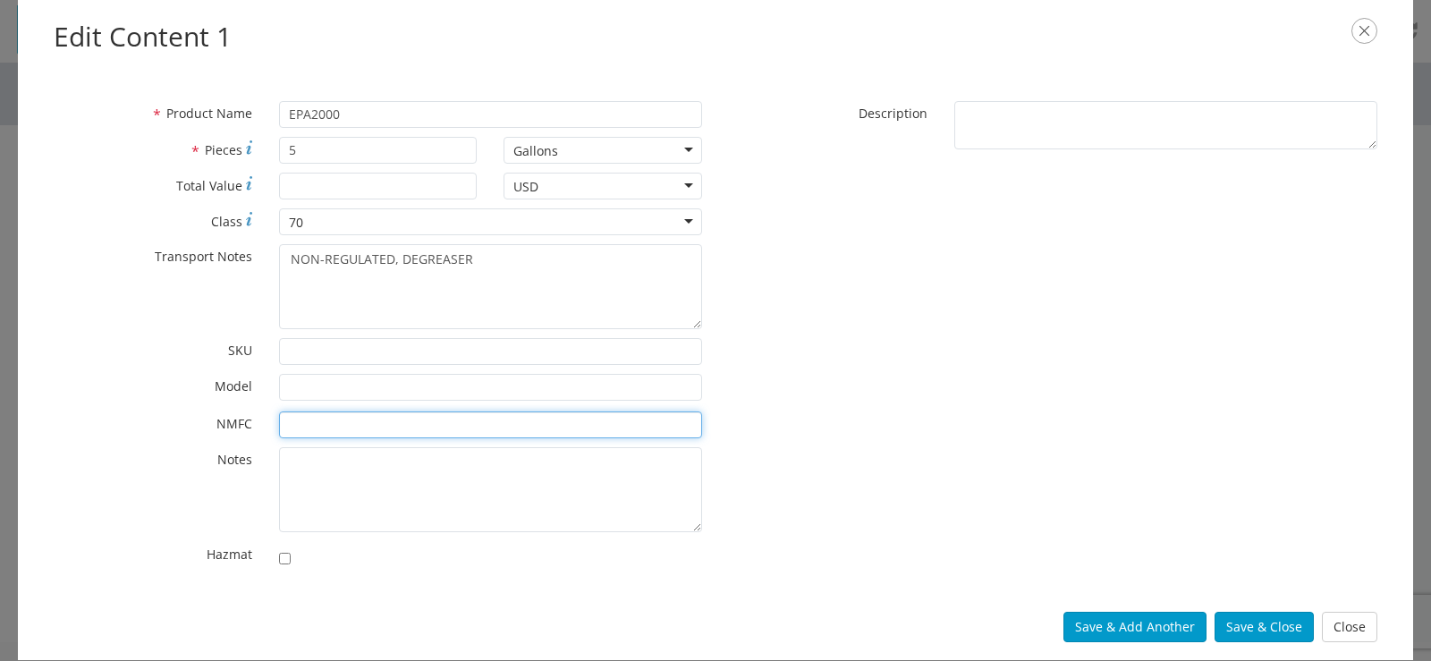
click at [312, 426] on input "* NMFC" at bounding box center [490, 424] width 423 height 27
type input "048580-00"
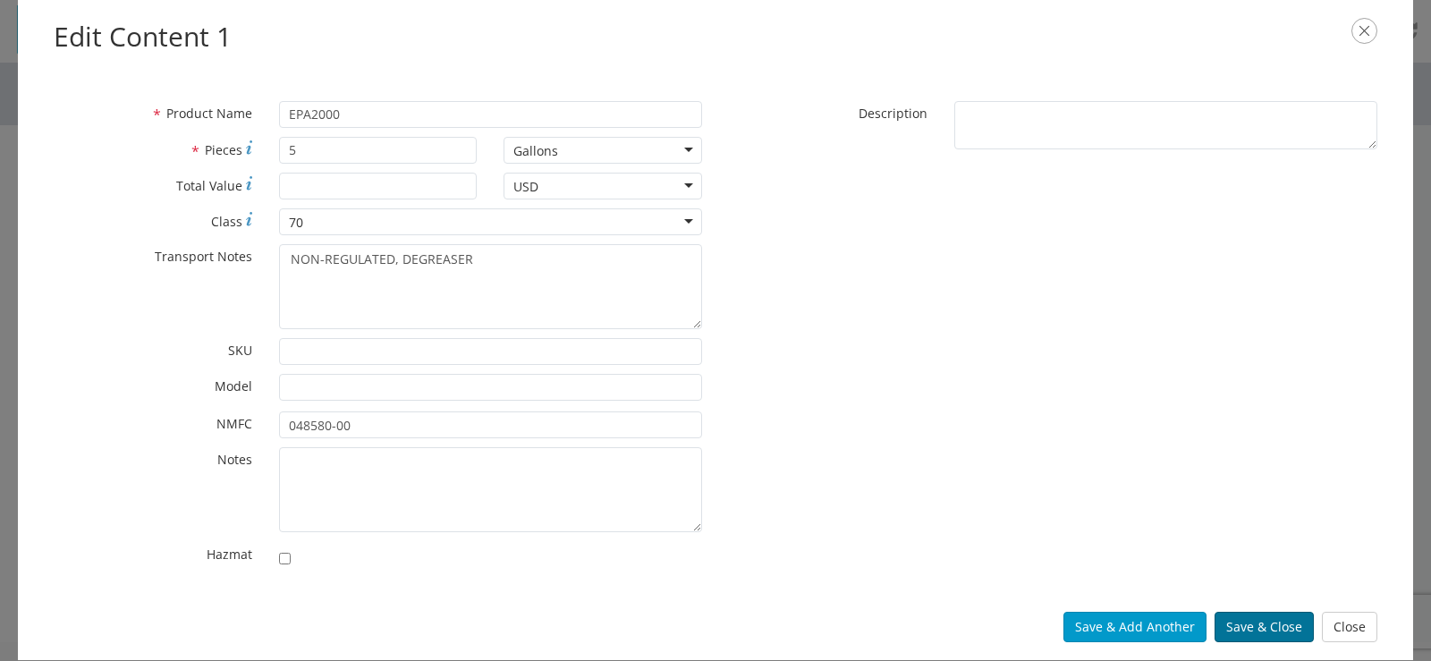
click at [1248, 628] on button "Save & Close" at bounding box center [1264, 627] width 99 height 30
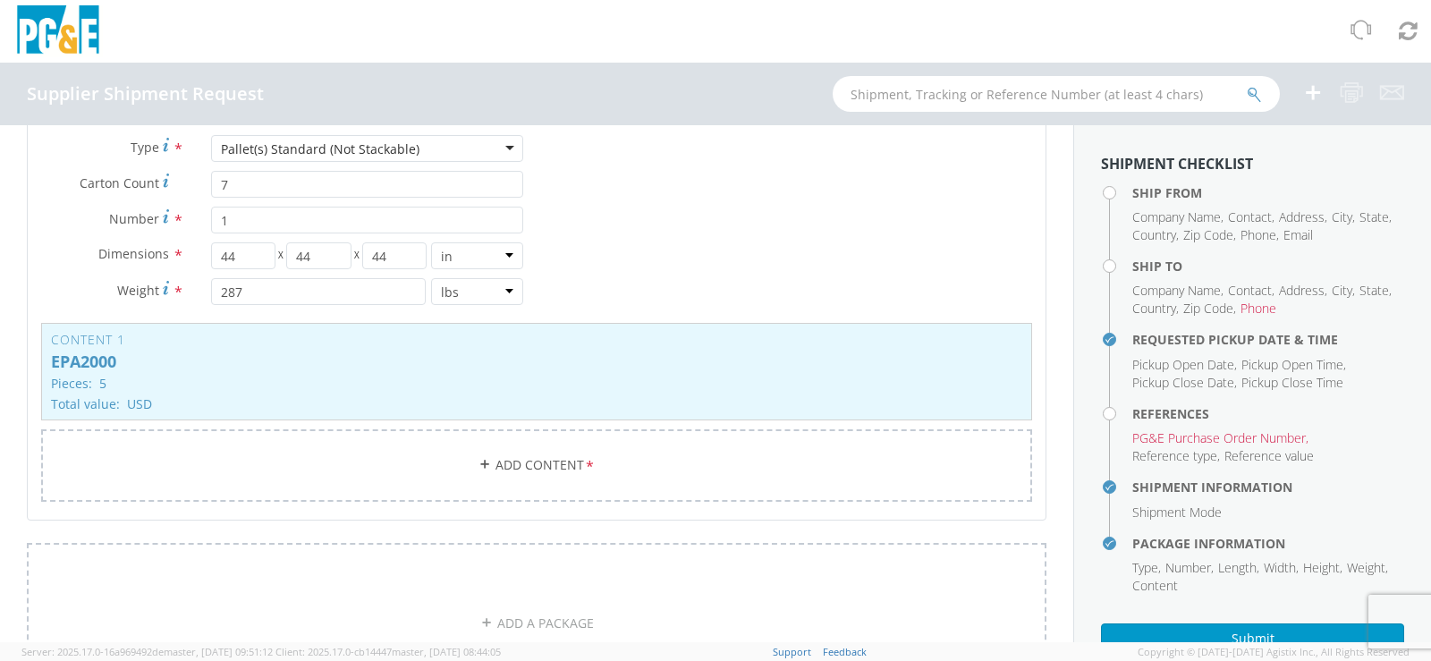
scroll to position [1183, 0]
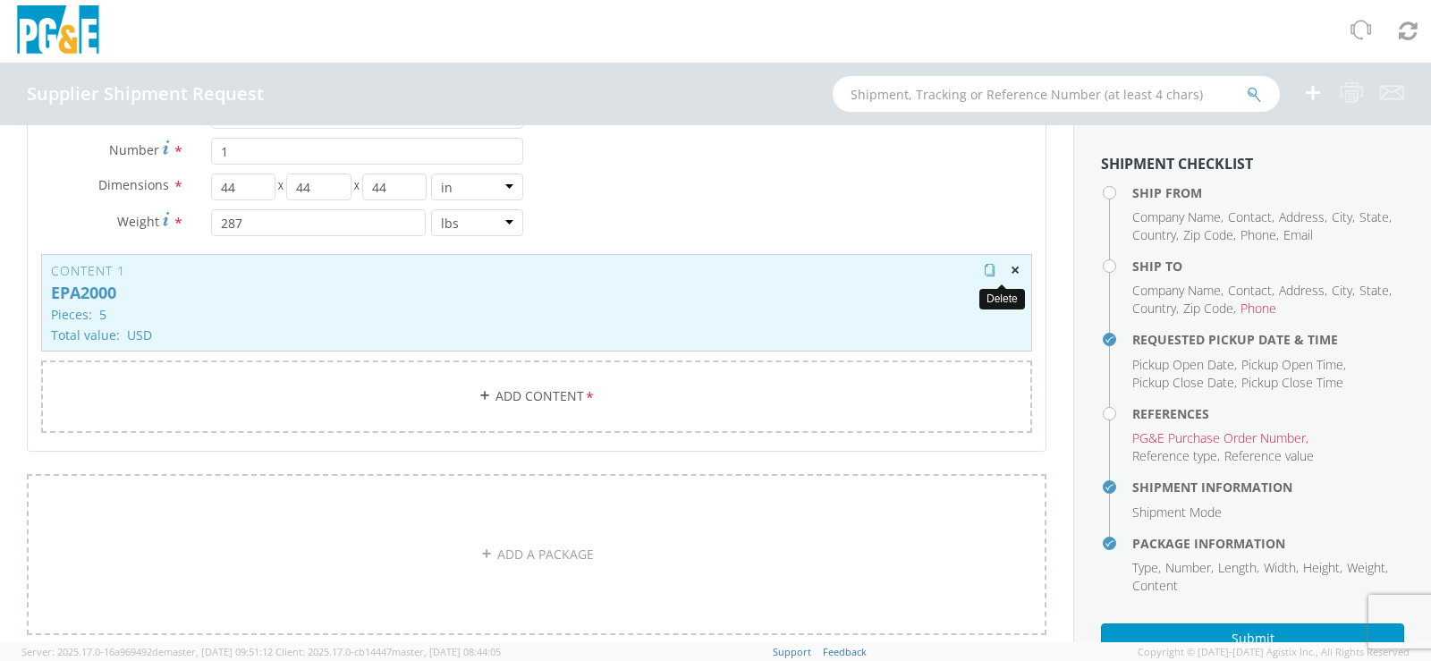
click at [1009, 268] on span "button" at bounding box center [1015, 270] width 13 height 13
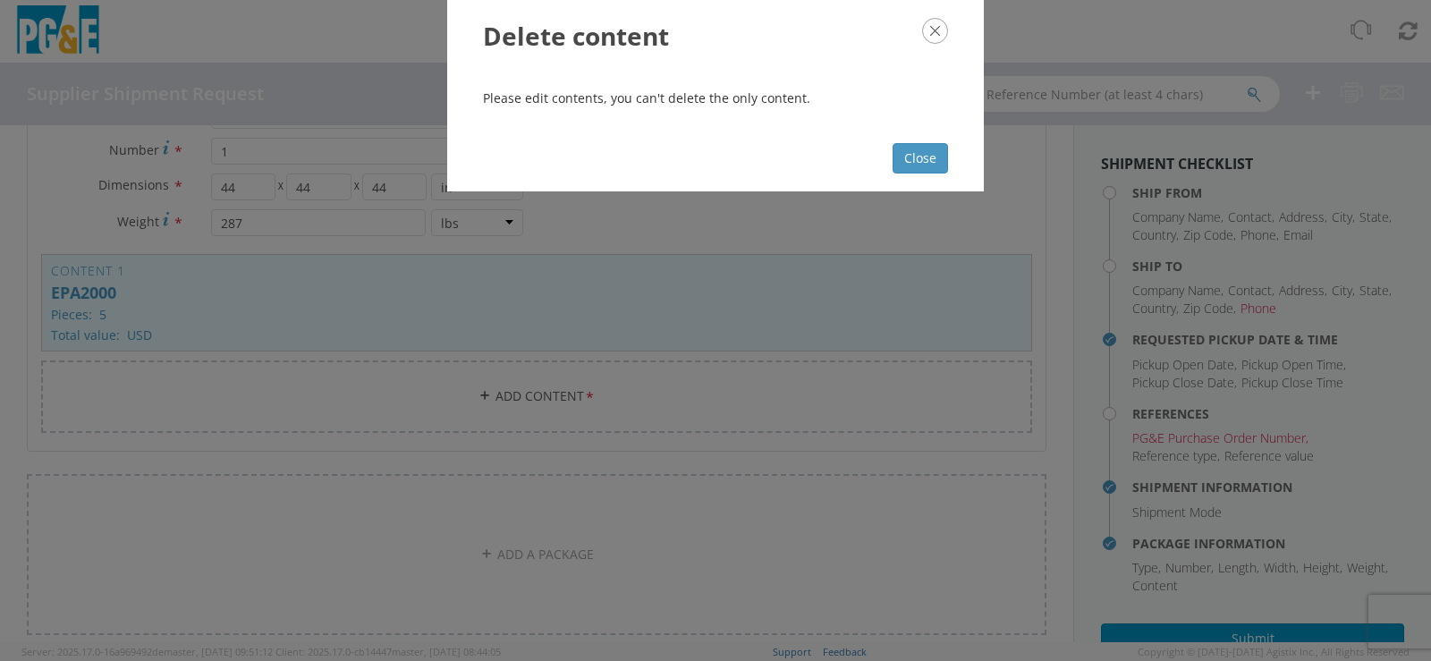
click at [929, 40] on icon "button" at bounding box center [935, 31] width 26 height 26
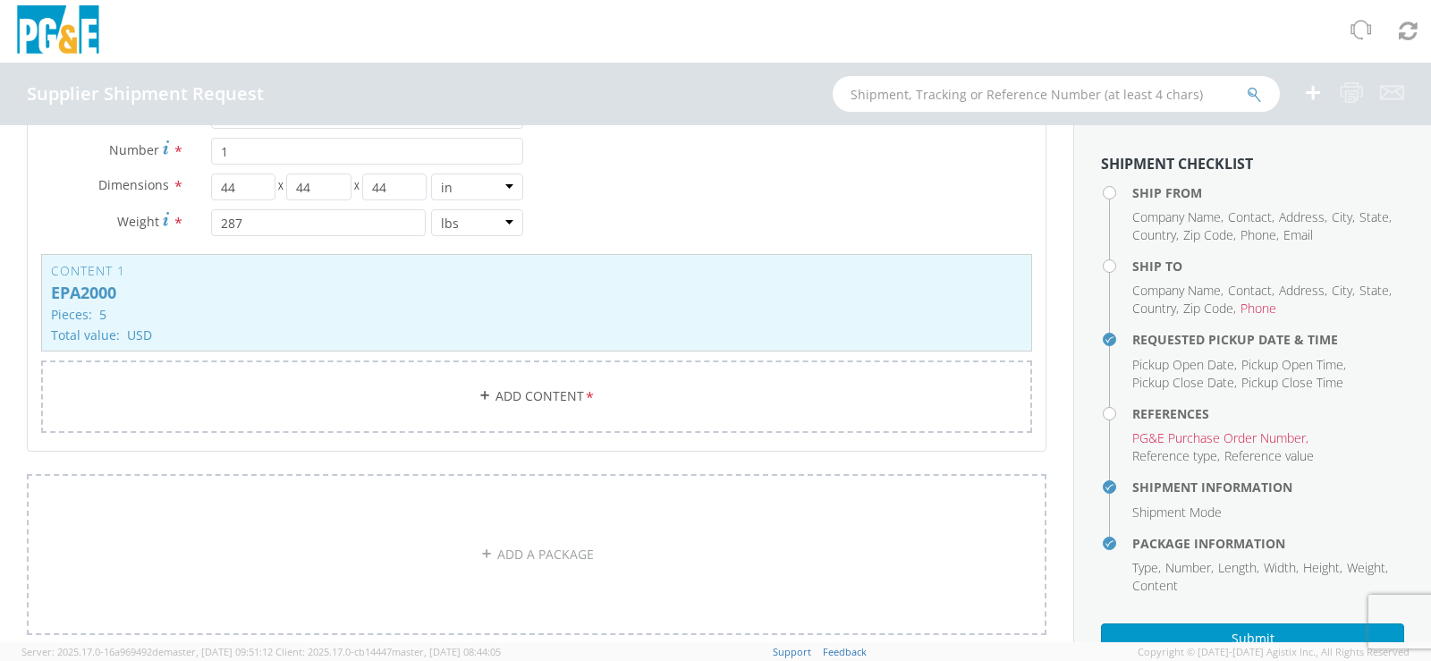
drag, startPoint x: 149, startPoint y: 293, endPoint x: 79, endPoint y: 455, distance: 177.5
click at [79, 457] on agx-form-section "Package 1 Type * Pallet(s) Standard (Not Stackable) Pallet(s) Standard (Not Sta…" at bounding box center [536, 236] width 1047 height 476
click at [479, 392] on icon at bounding box center [485, 395] width 13 height 13
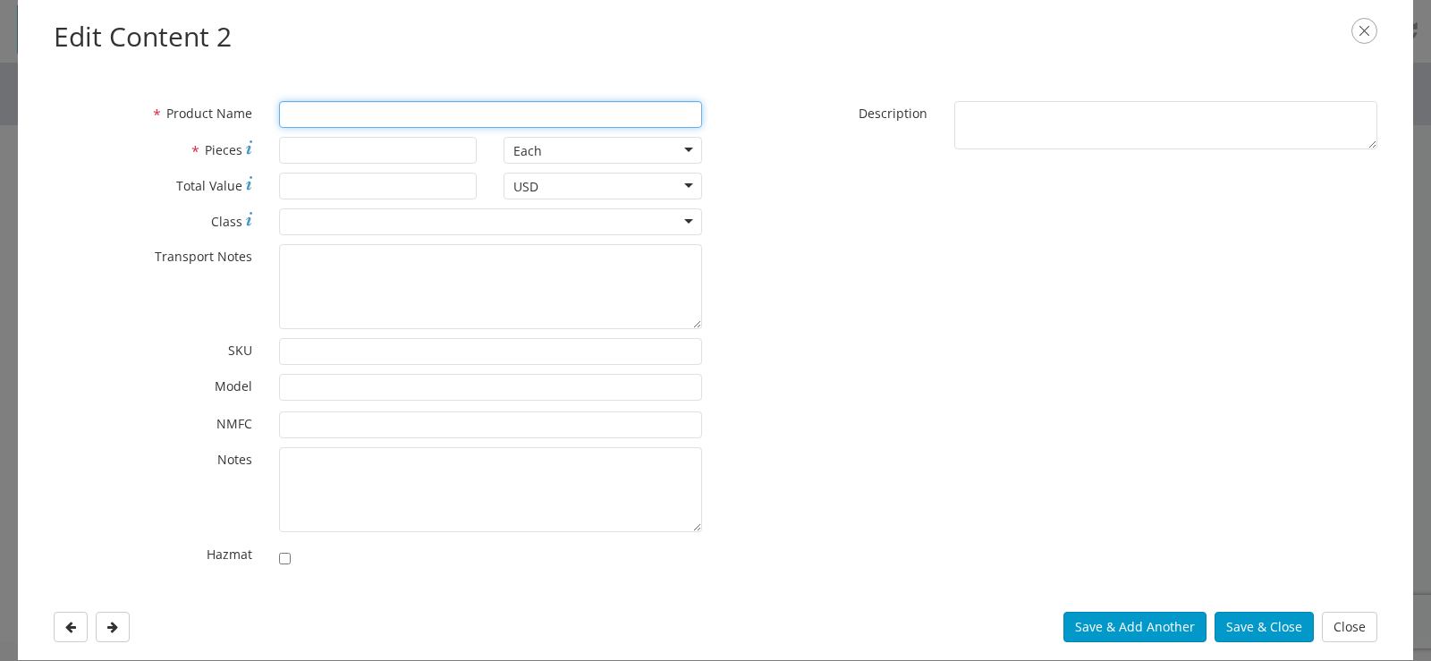
click at [311, 120] on input "* Product Name" at bounding box center [490, 114] width 423 height 27
type input "EPA2000"
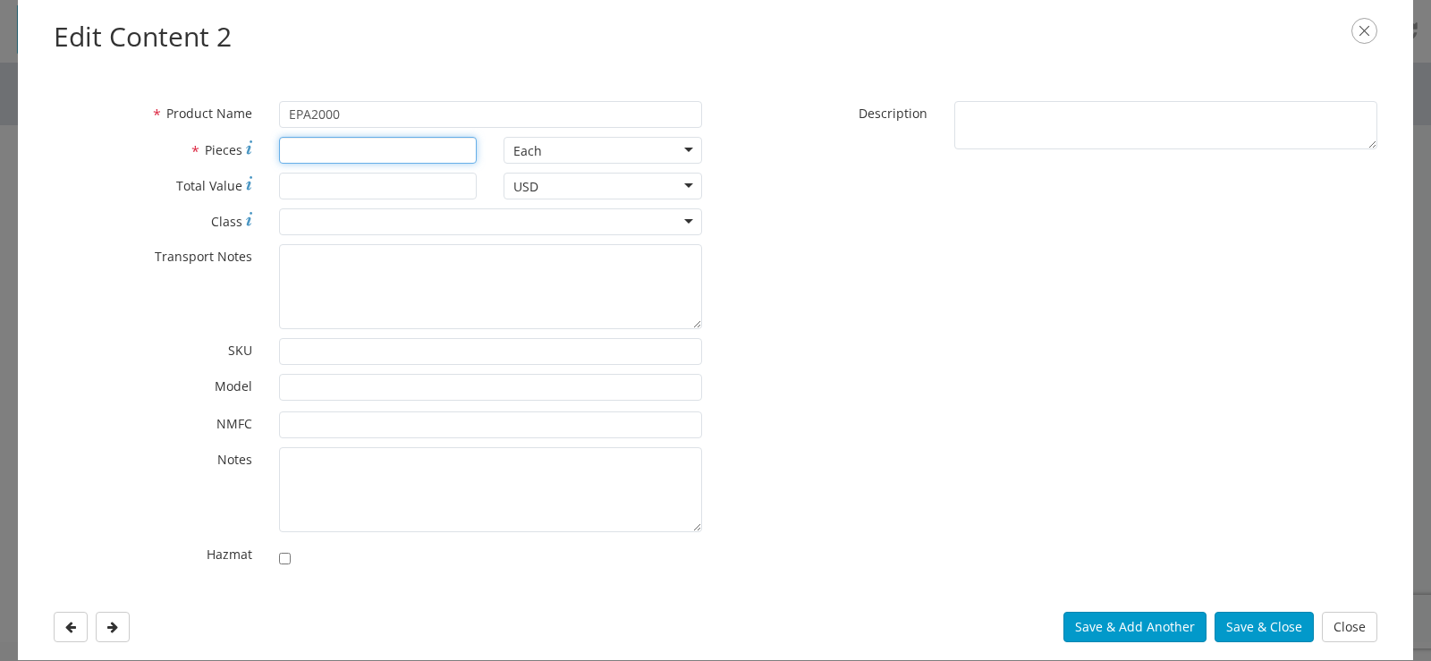
click at [327, 159] on input "* Pieces" at bounding box center [378, 150] width 199 height 27
type input "7"
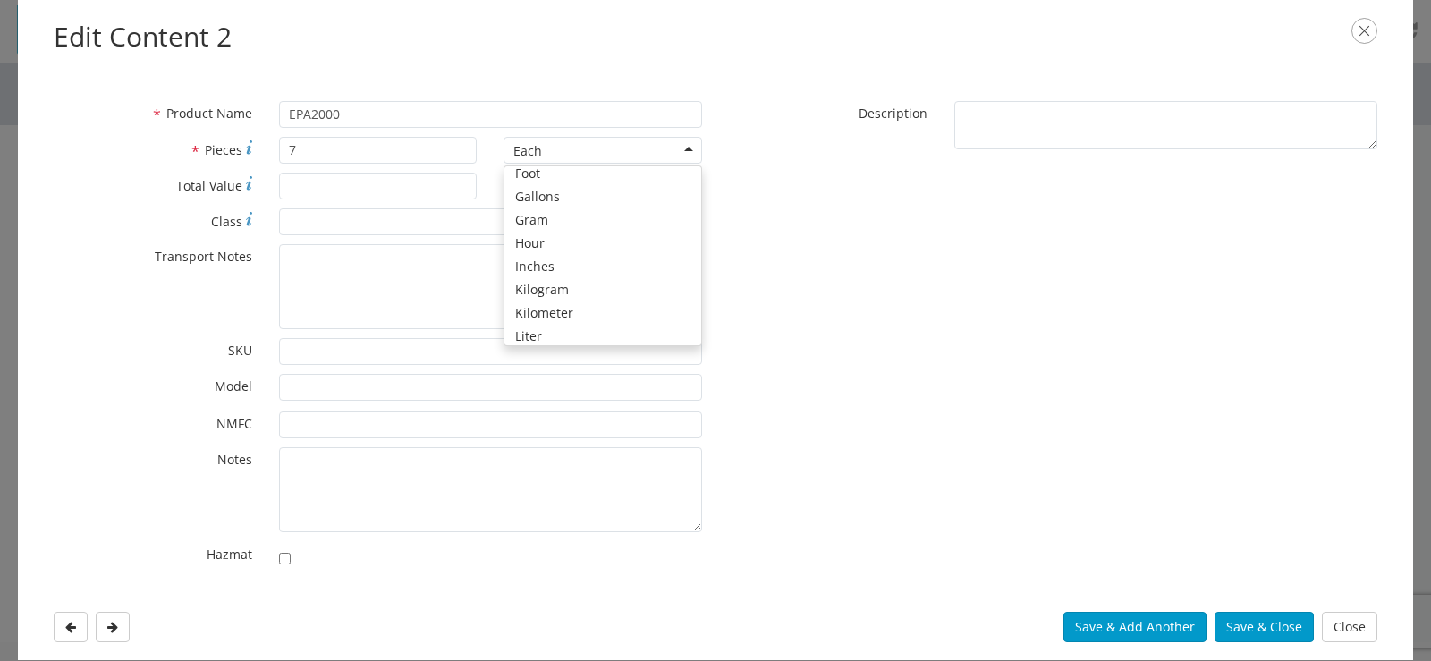
scroll to position [307, 0]
click at [687, 150] on div "Each" at bounding box center [603, 150] width 199 height 27
click at [742, 304] on div "* Product Name EPA2000 * Pieces 7 Each Each Bag Blister Pack Bottle Capsule Car…" at bounding box center [715, 338] width 1351 height 475
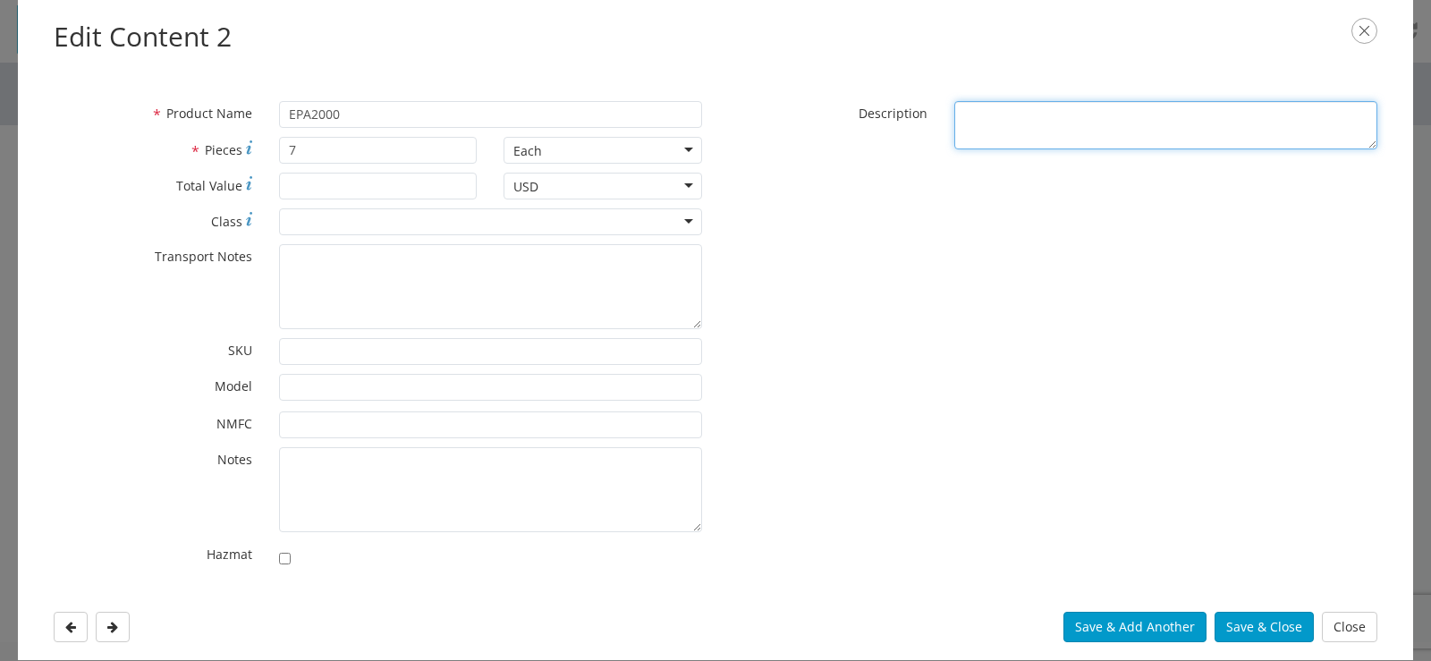
click at [969, 119] on textarea "* Description" at bounding box center [1166, 125] width 423 height 49
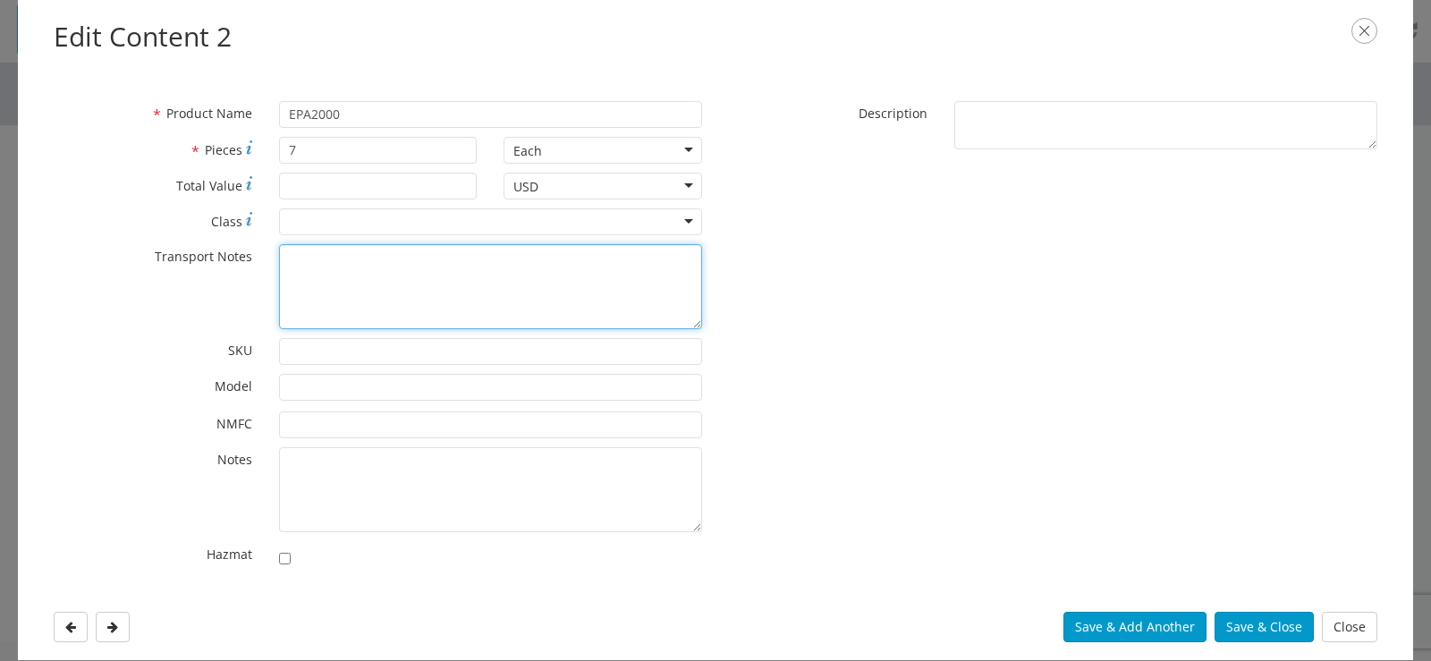
click at [313, 258] on textarea "* Transport Notes" at bounding box center [490, 286] width 423 height 85
type textarea "NON-REGULATED, DEGREASER"
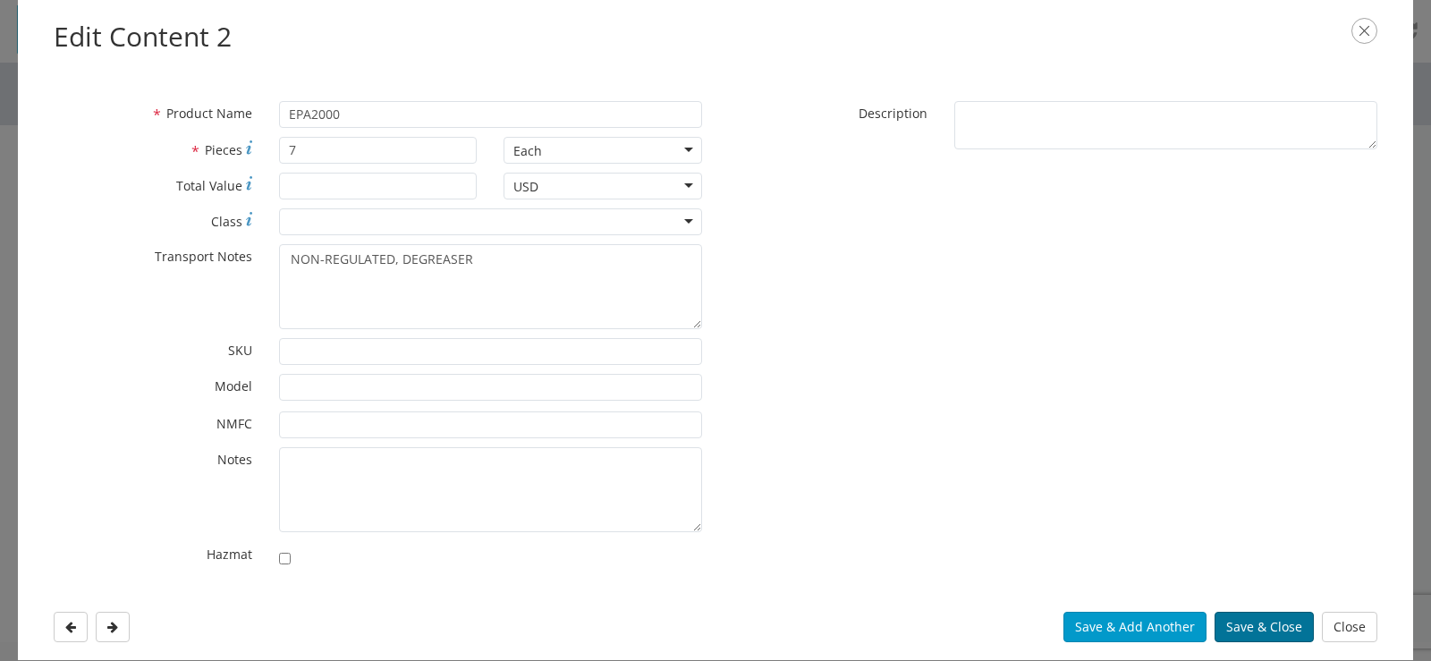
click at [1236, 622] on button "Save & Close" at bounding box center [1264, 627] width 99 height 30
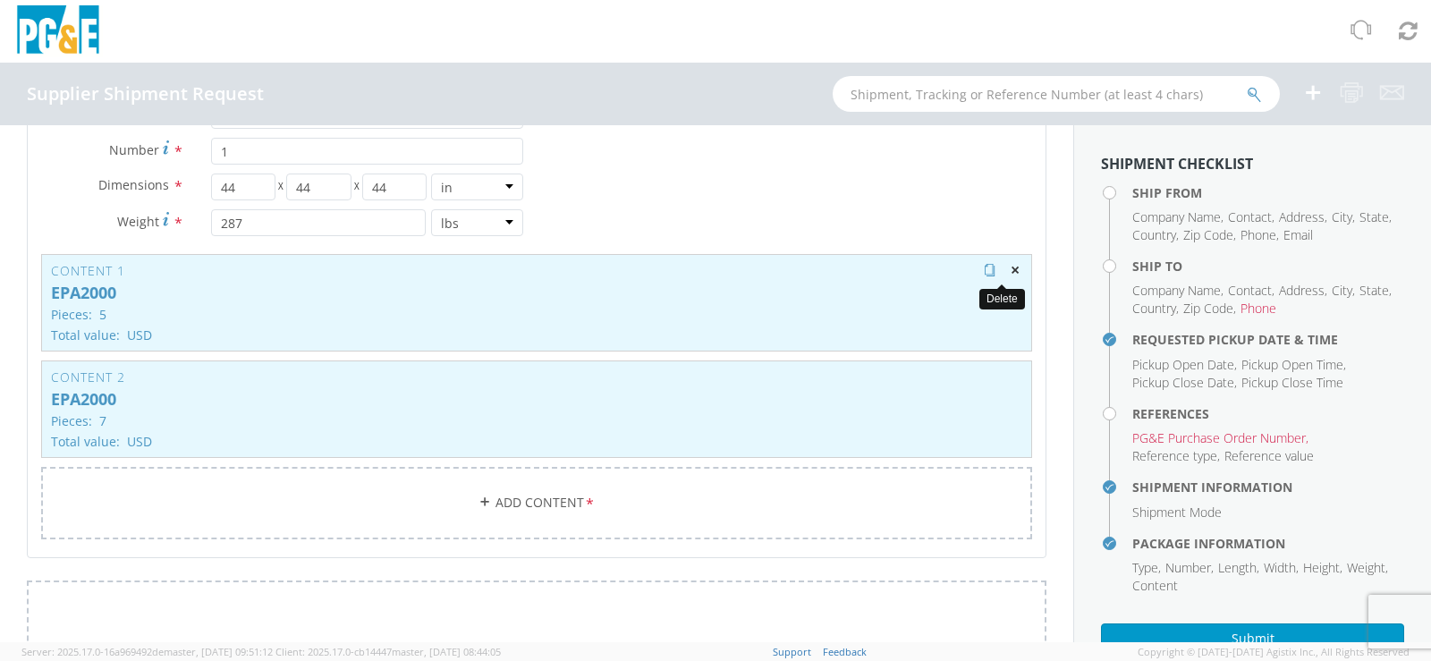
click at [1009, 274] on span "button" at bounding box center [1015, 270] width 13 height 13
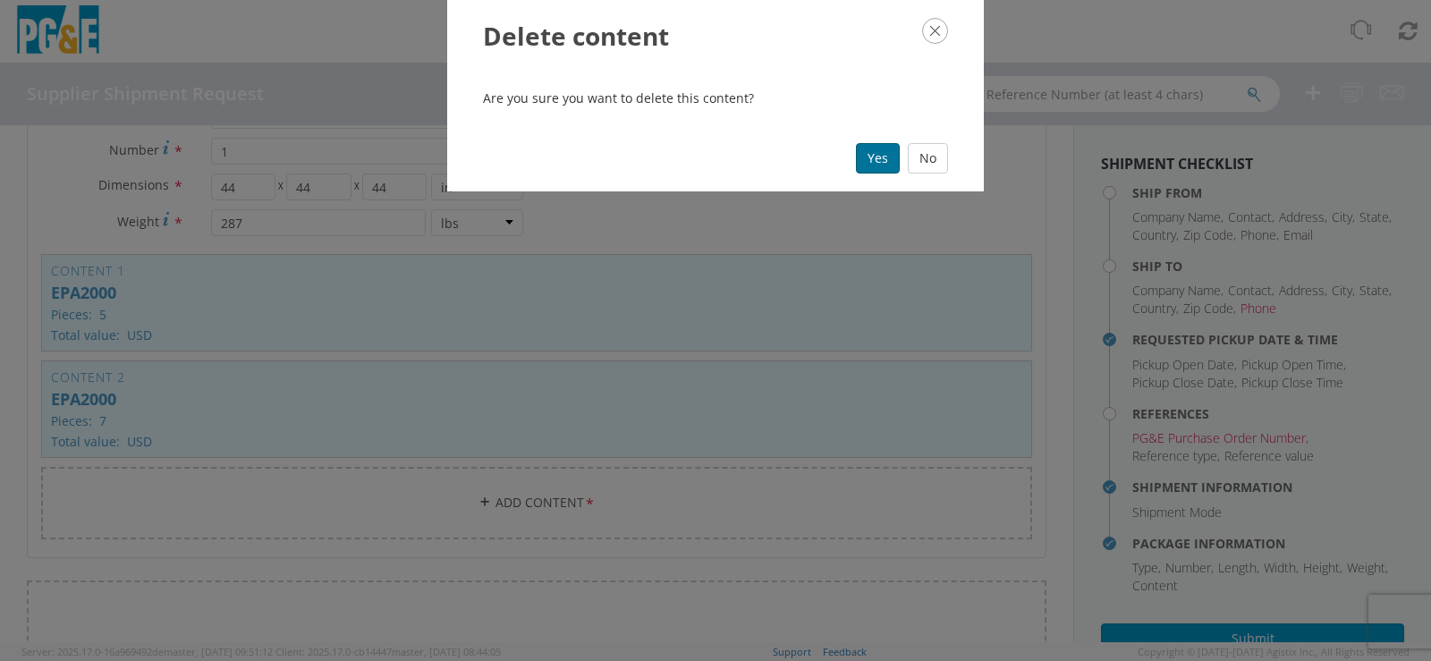
click at [869, 159] on button "Yes" at bounding box center [878, 158] width 44 height 30
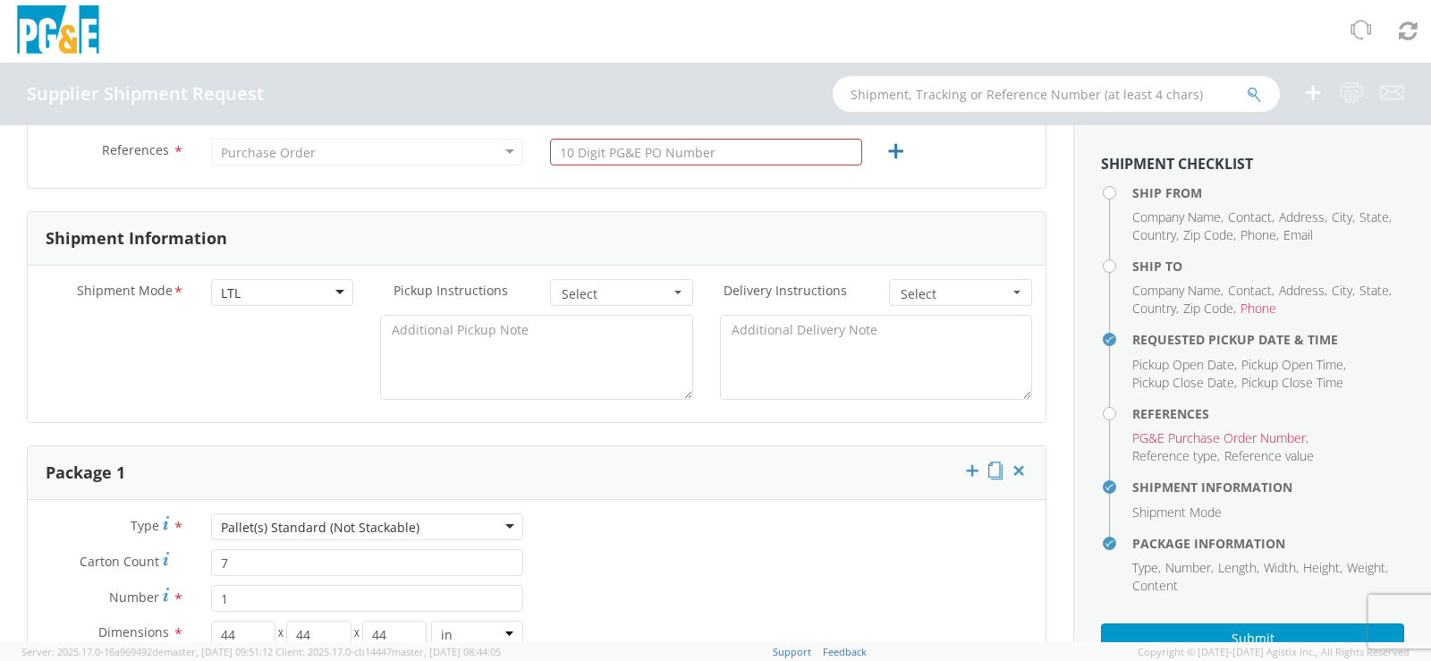
scroll to position [646, 0]
